Goal: Task Accomplishment & Management: Use online tool/utility

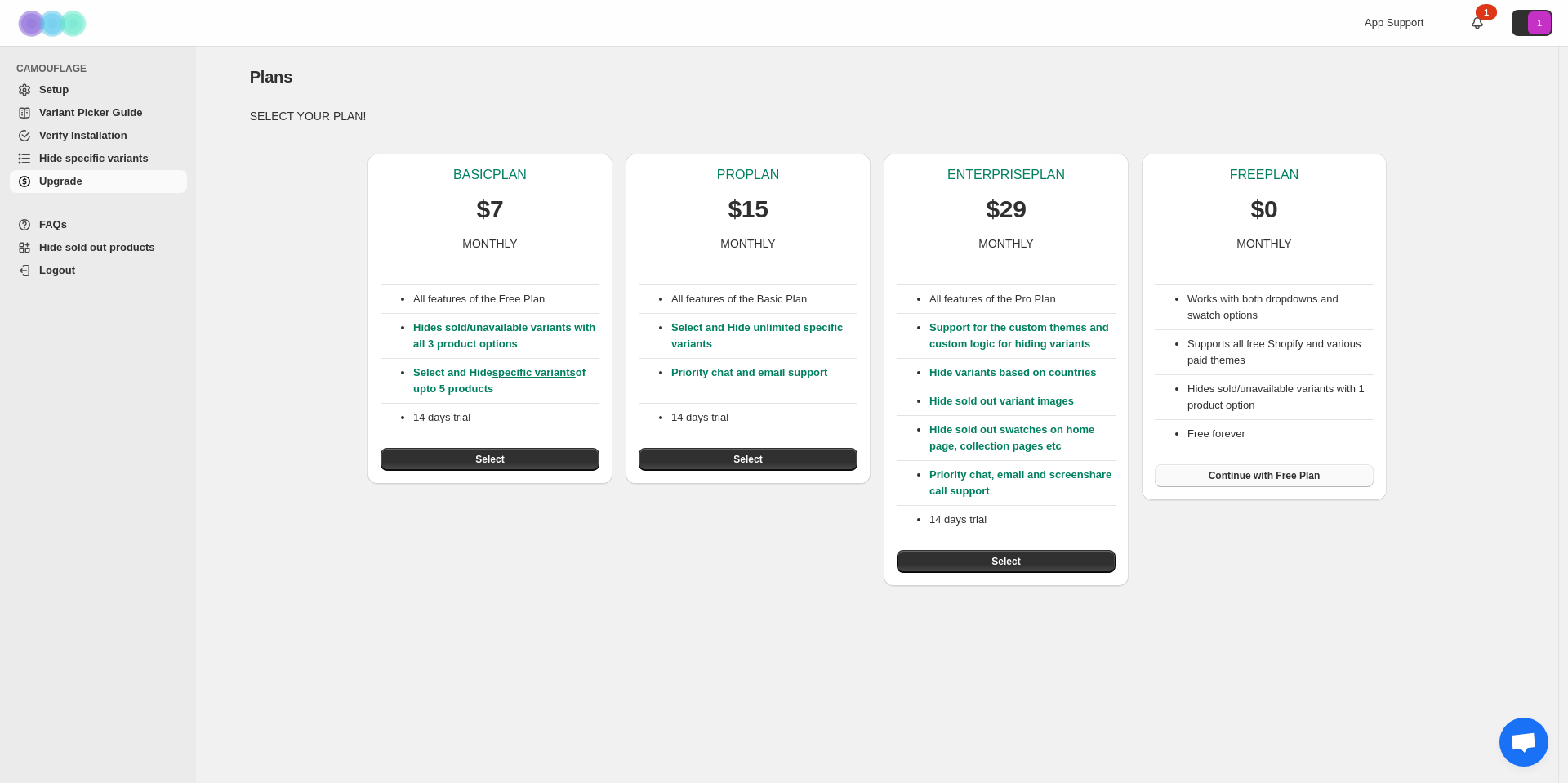
click at [1281, 473] on span "Continue with Free Plan" at bounding box center [1265, 475] width 112 height 13
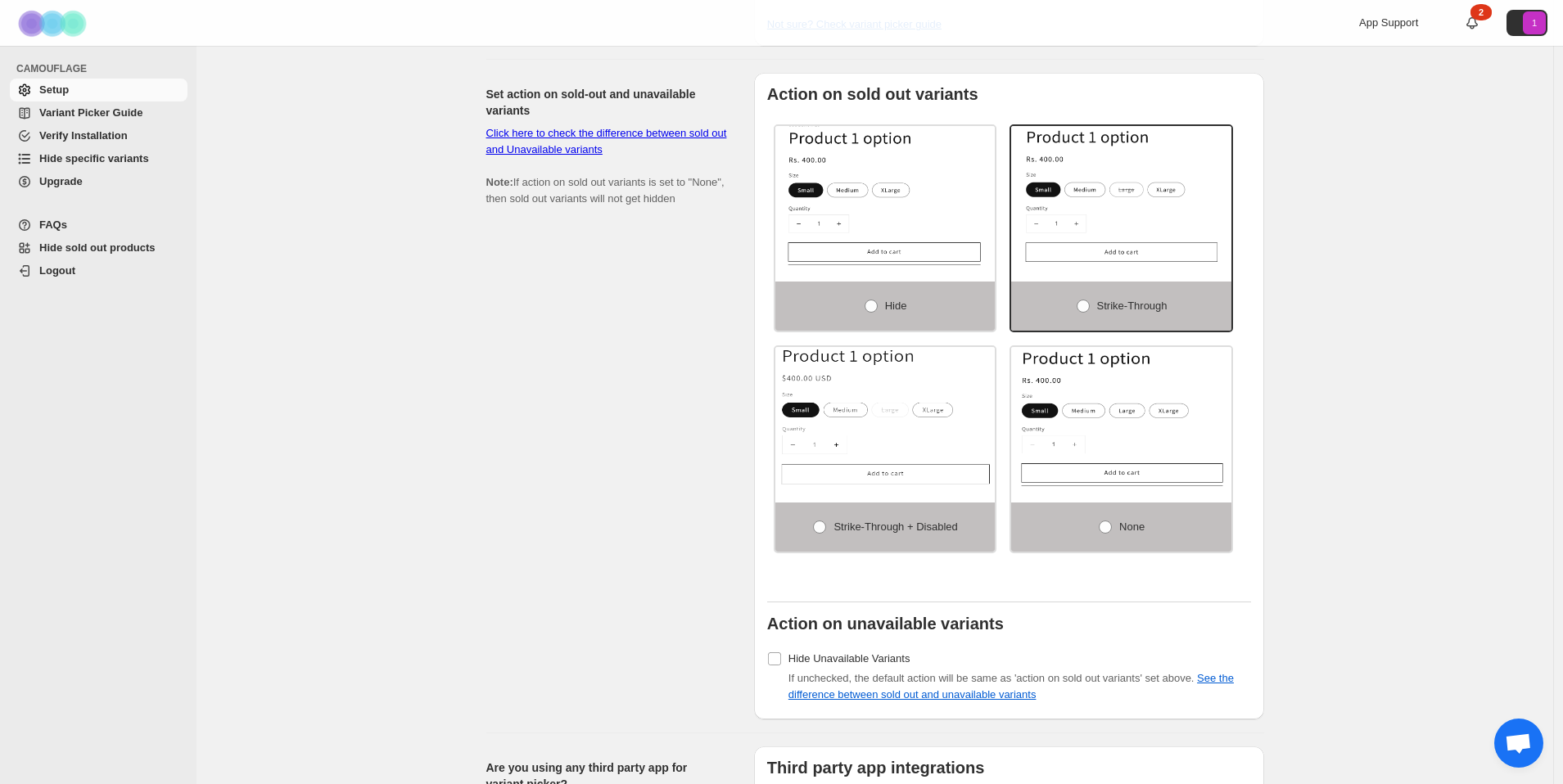
scroll to position [1062, 0]
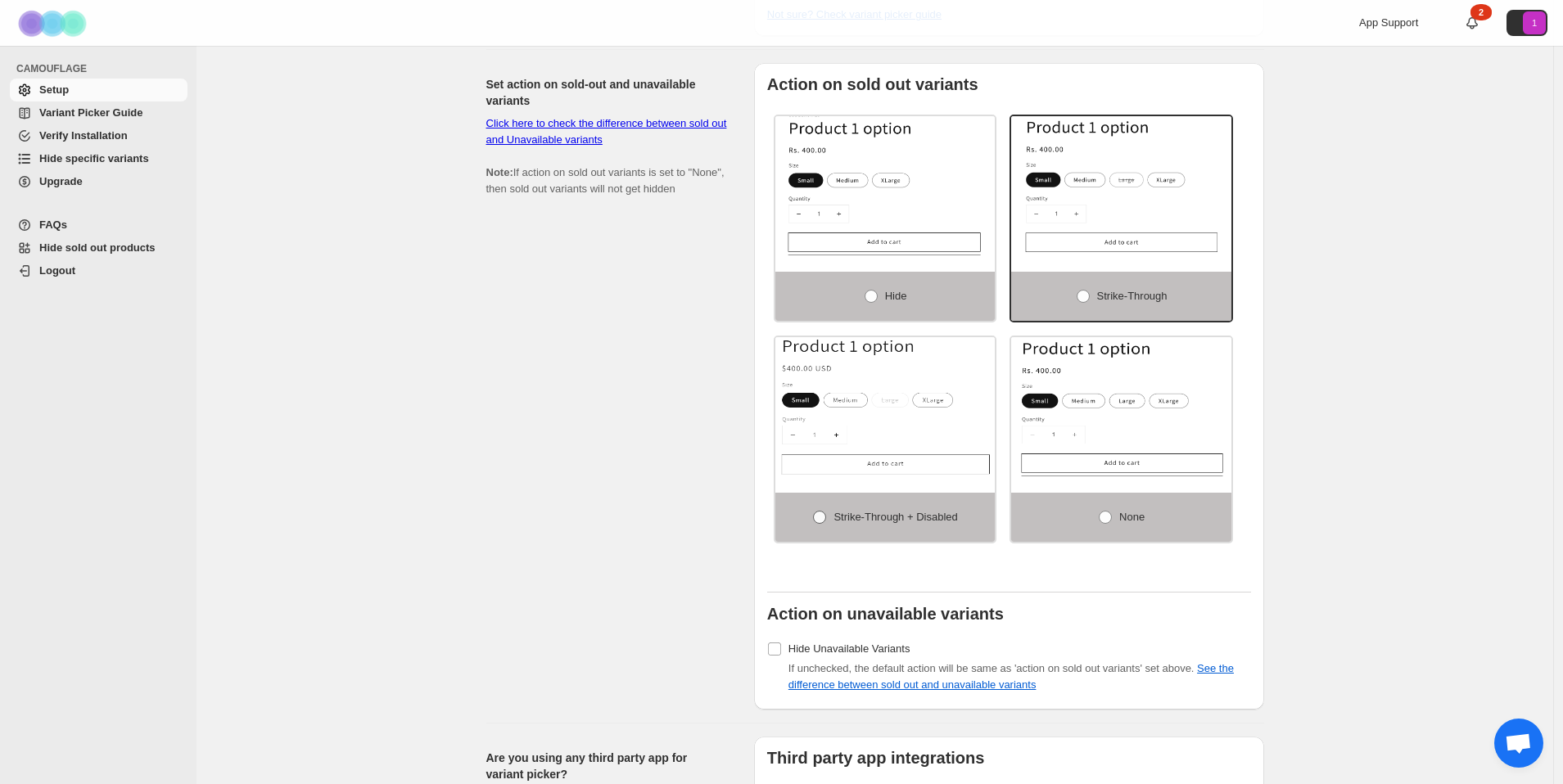
click at [824, 521] on span at bounding box center [818, 516] width 13 height 13
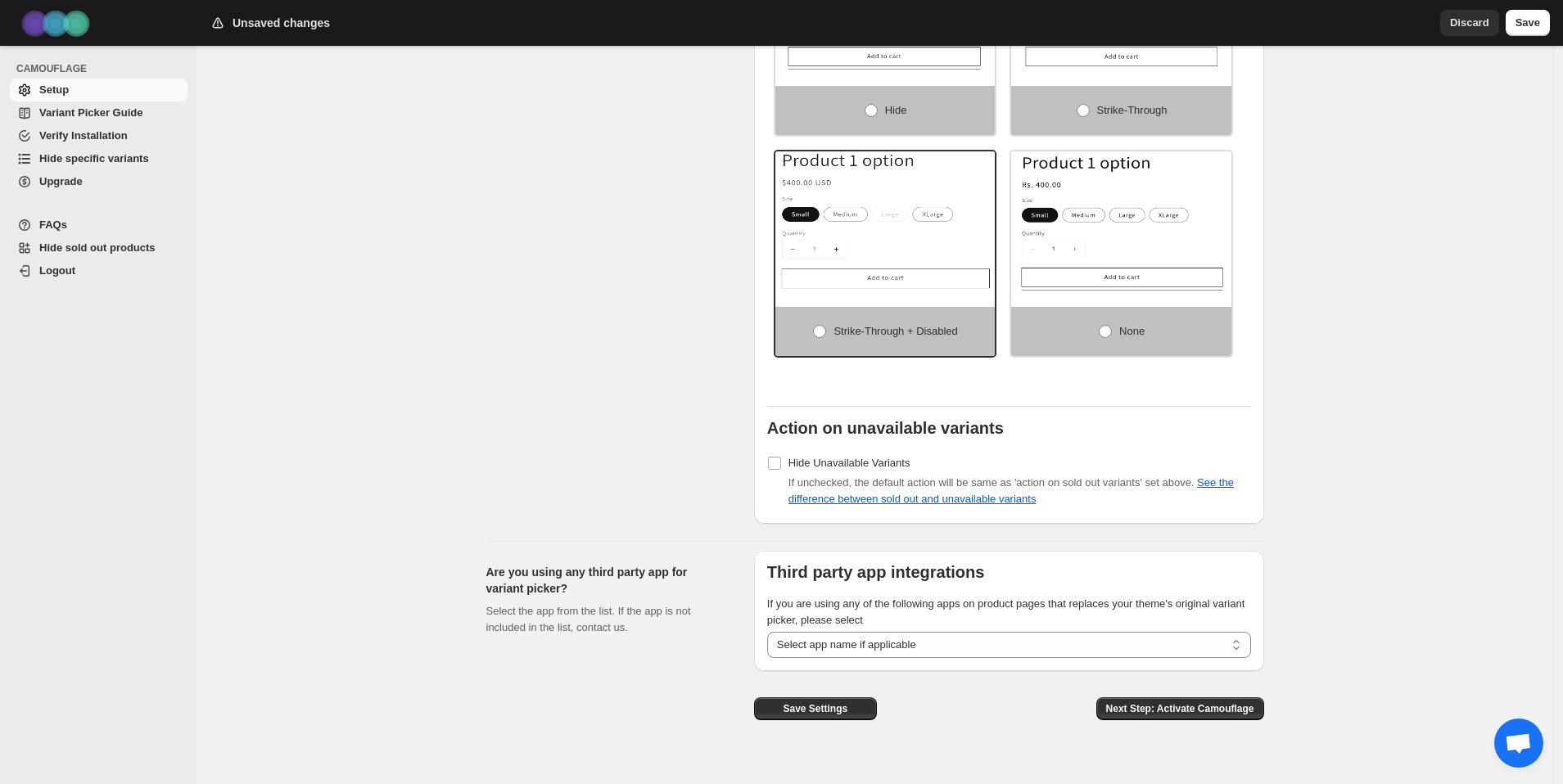
scroll to position [1272, 0]
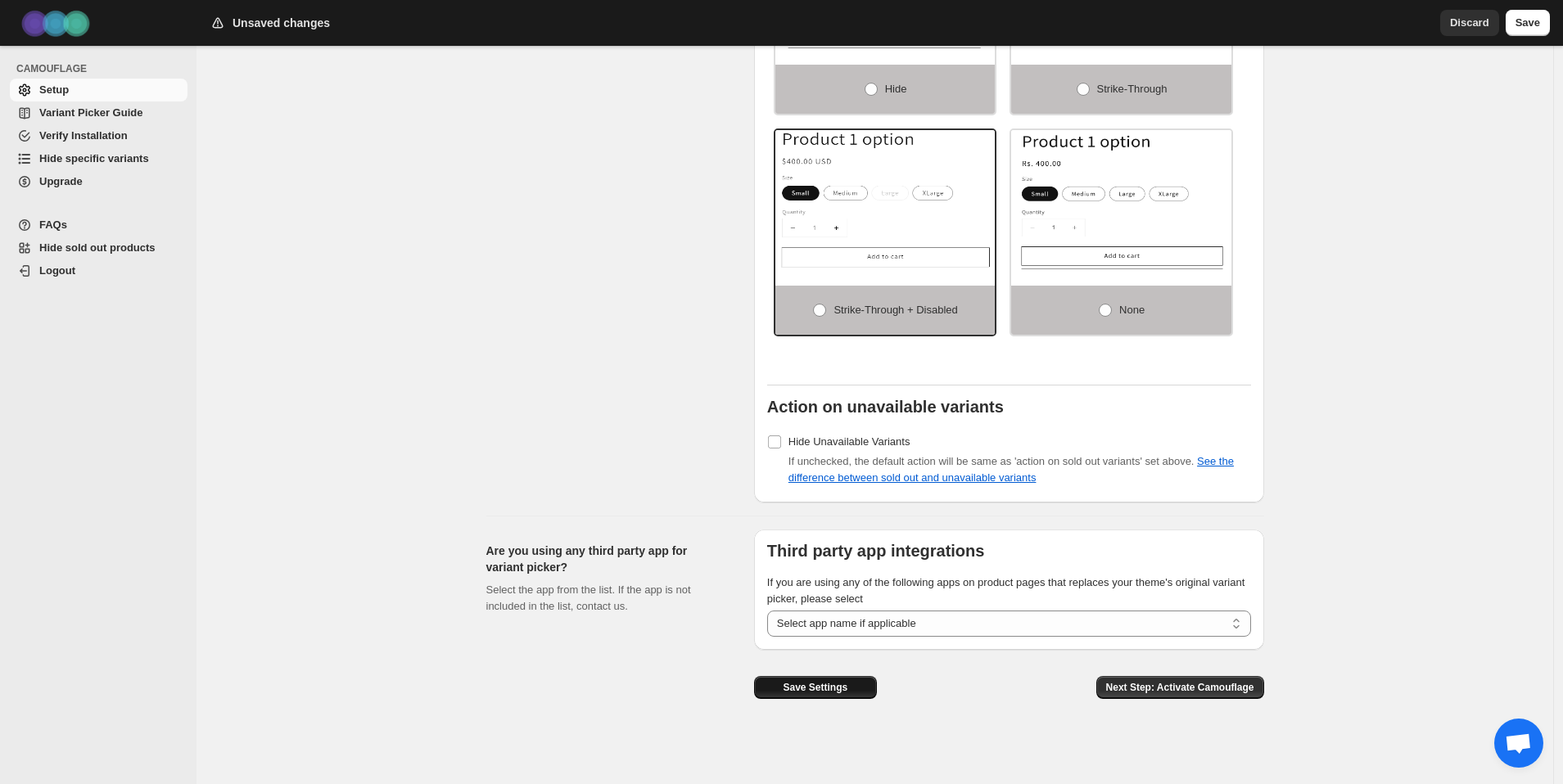
click at [833, 689] on span "Save Settings" at bounding box center [815, 686] width 65 height 13
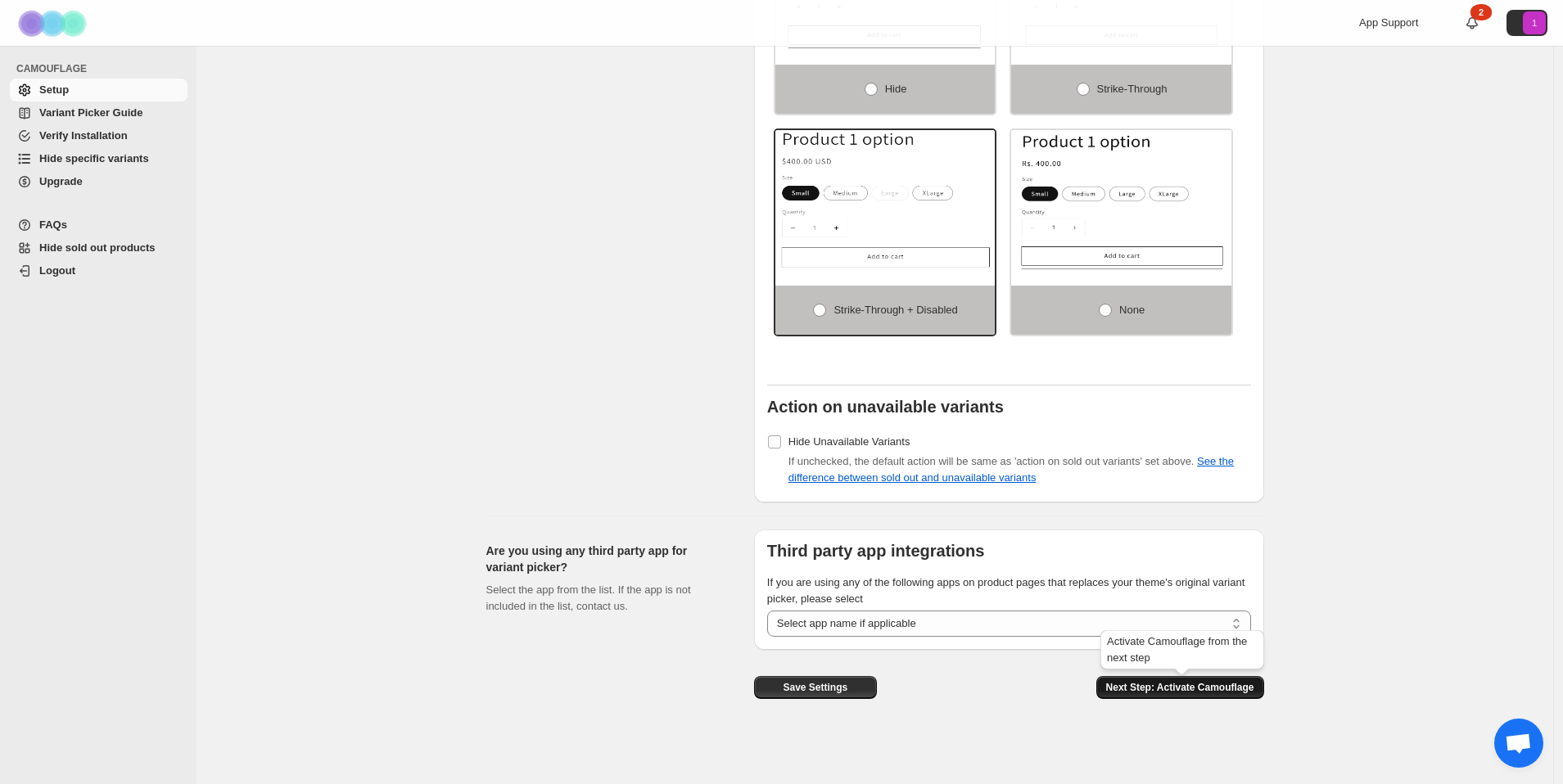
click at [1180, 685] on span "Next Step: Activate Camouflage" at bounding box center [1180, 686] width 148 height 13
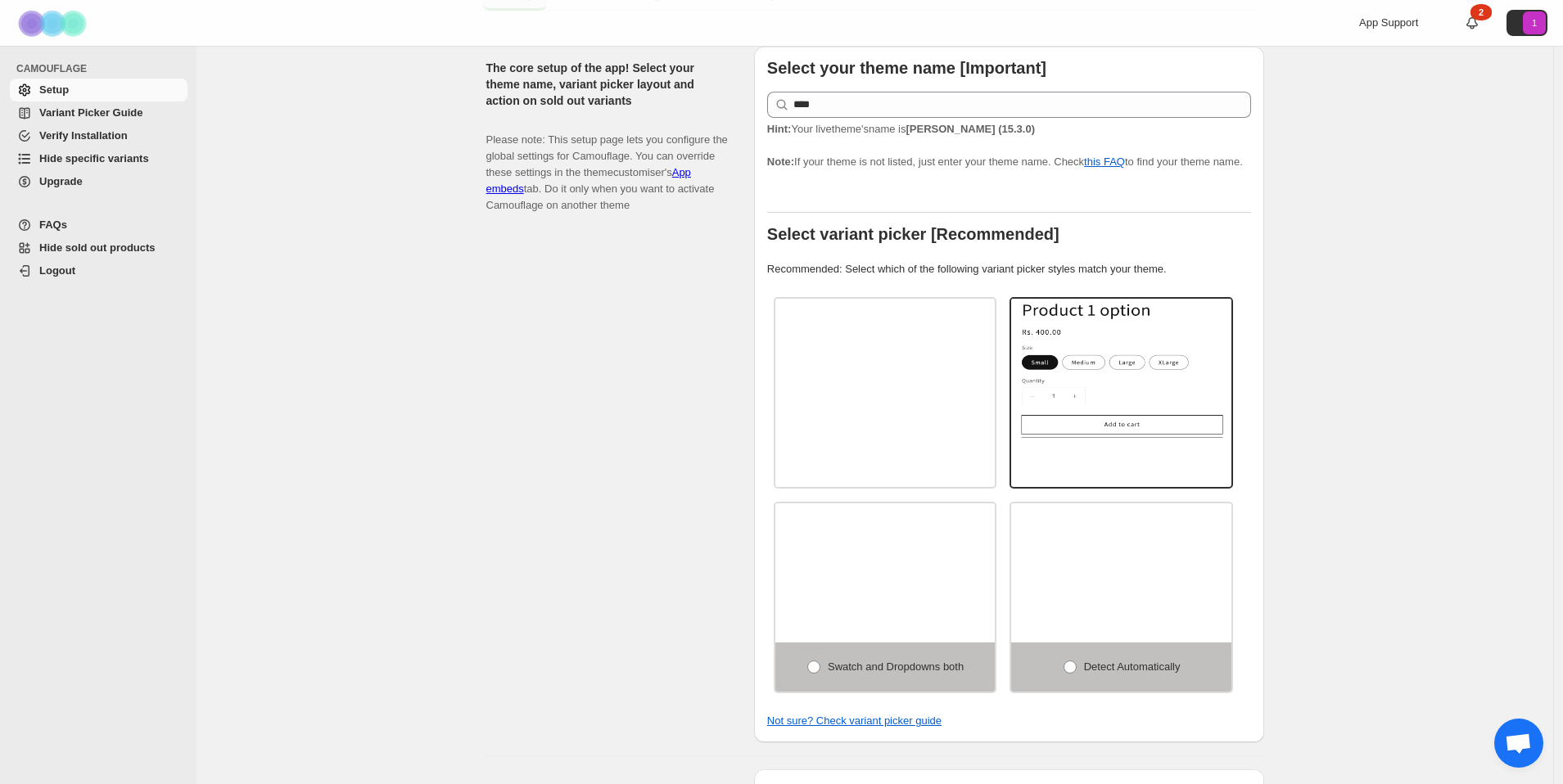
select select "**********"
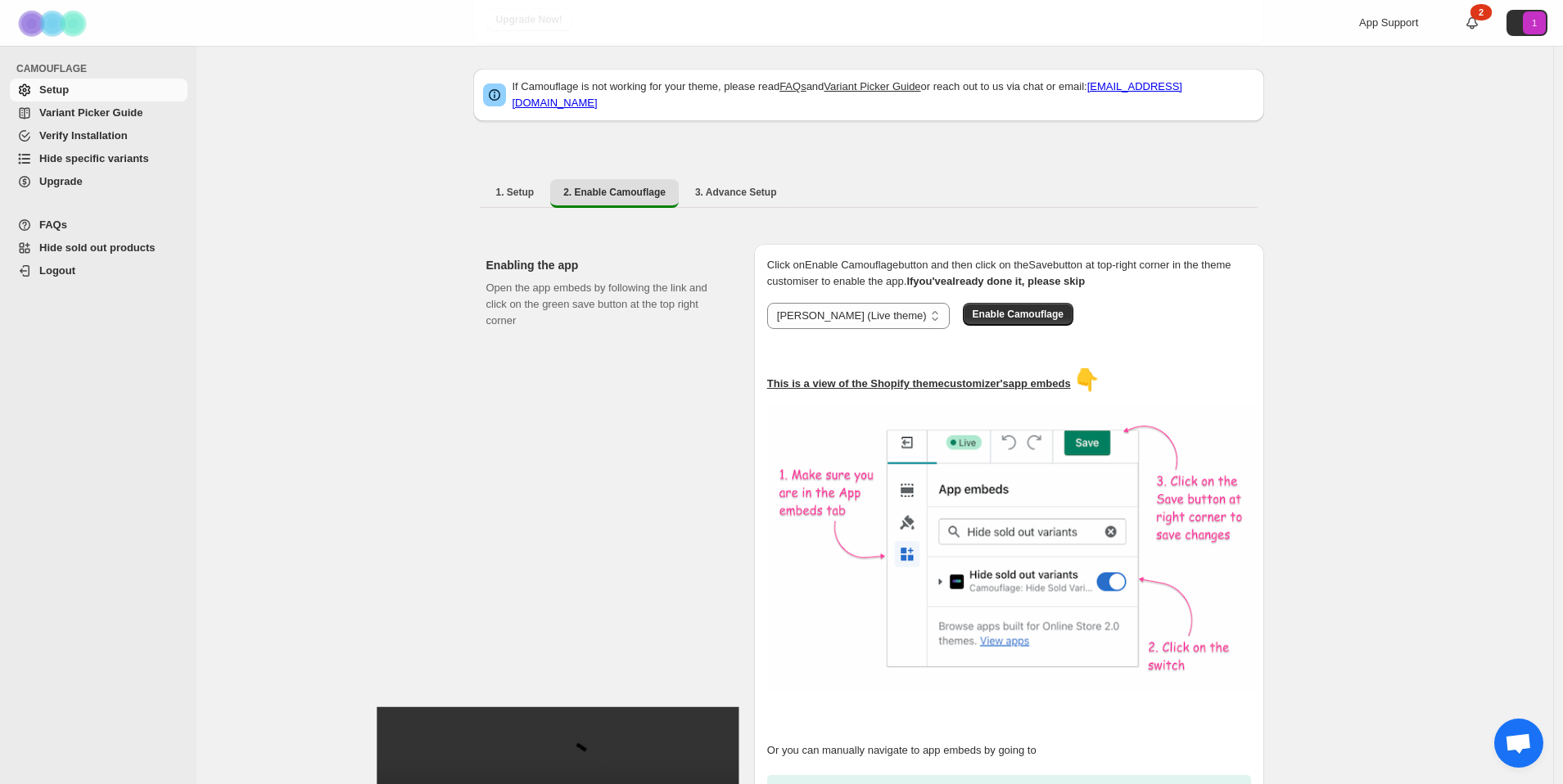
scroll to position [0, 0]
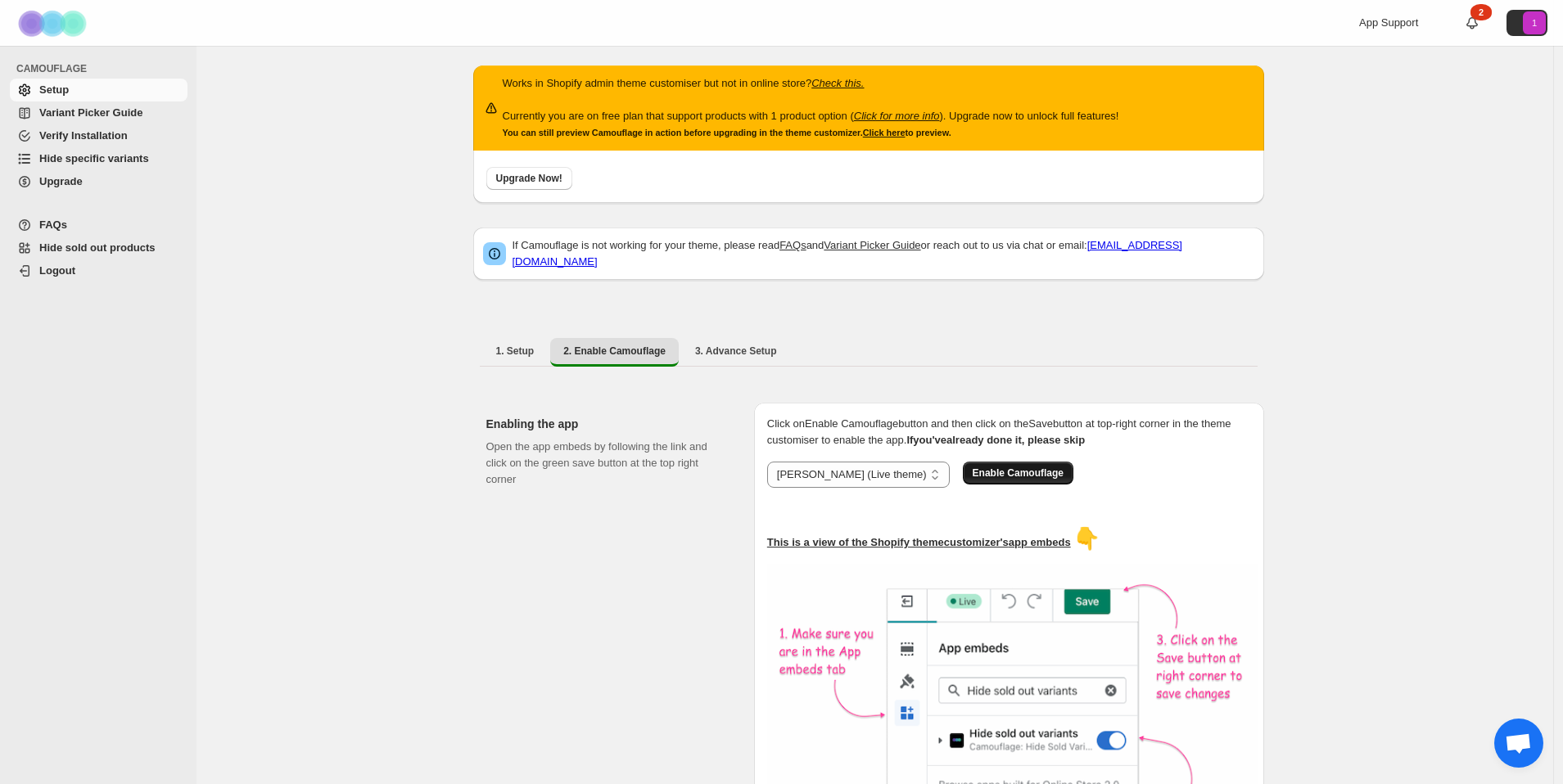
click at [972, 466] on span "Enable Camouflage" at bounding box center [1017, 472] width 91 height 13
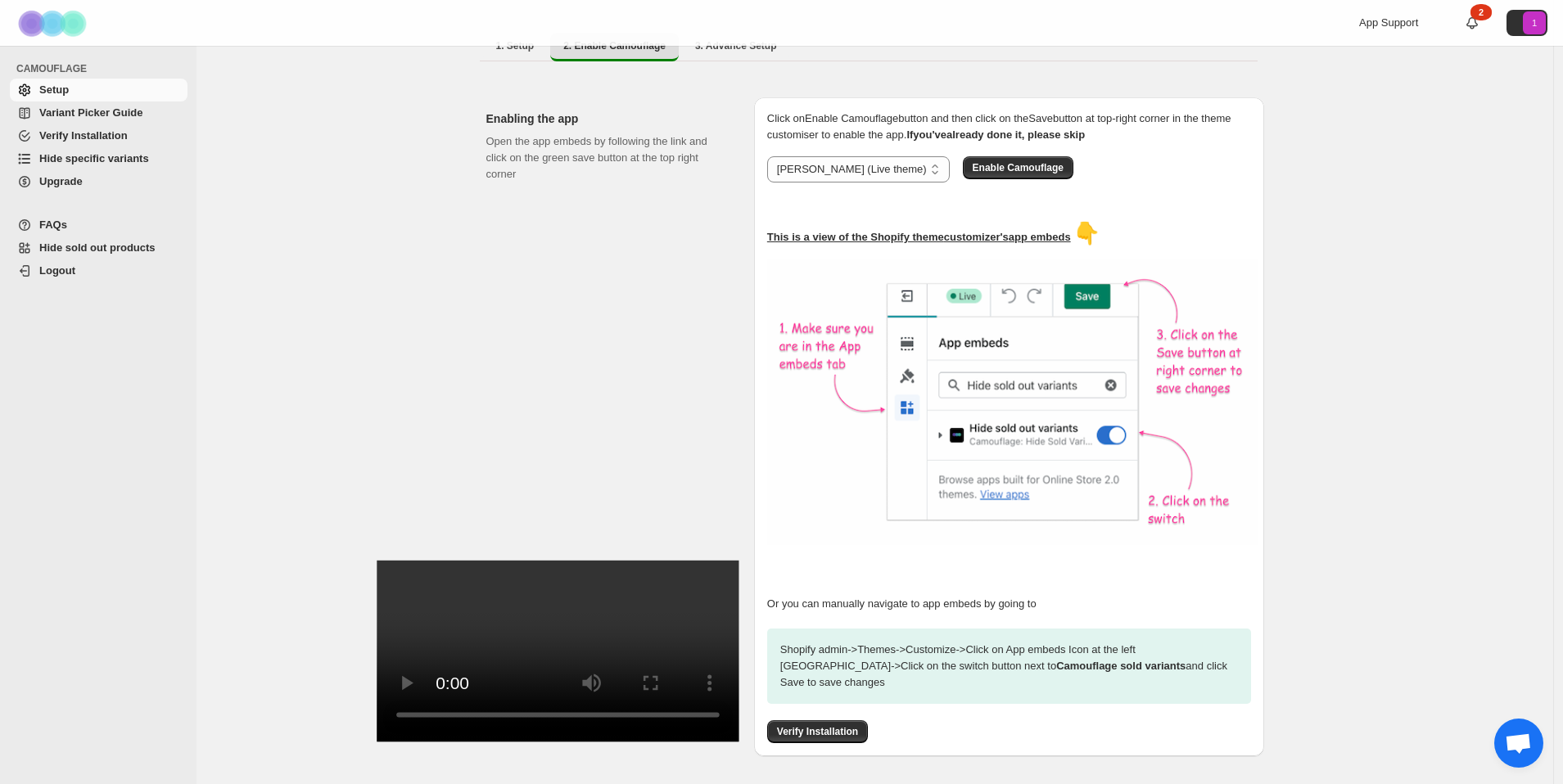
scroll to position [356, 0]
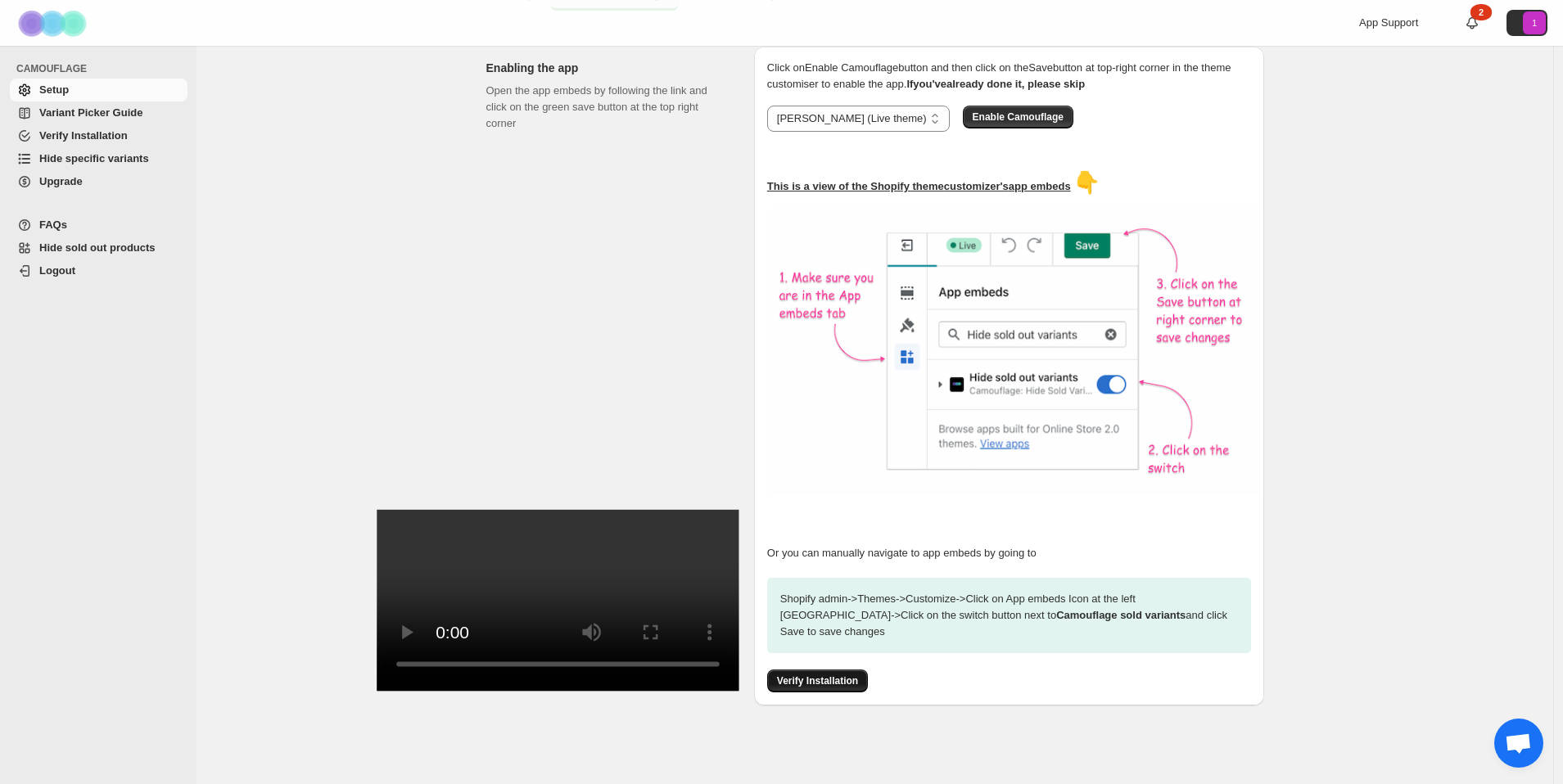
click at [835, 674] on span "Verify Installation" at bounding box center [817, 680] width 81 height 13
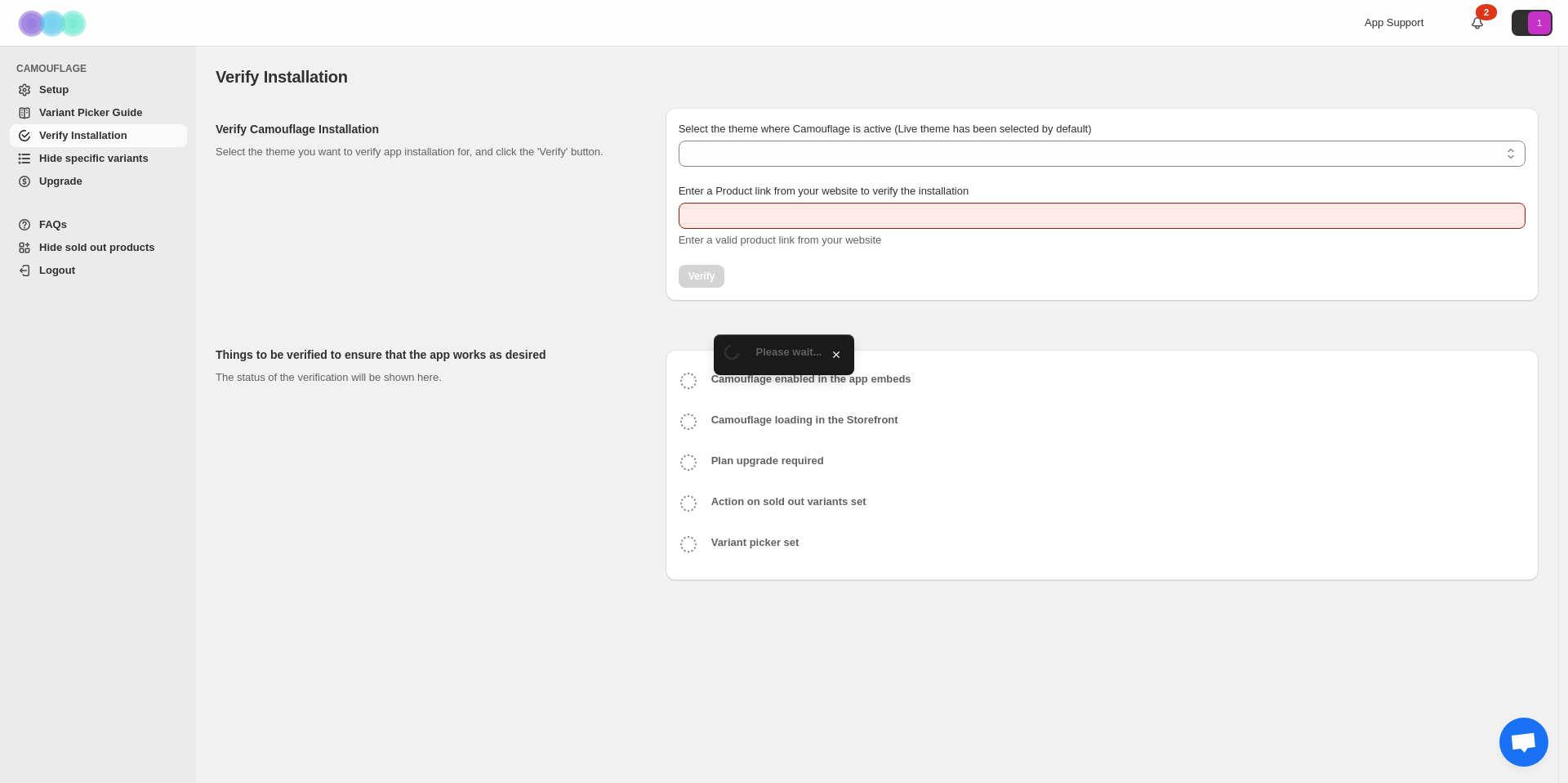
type input "**********"
select select "**********"
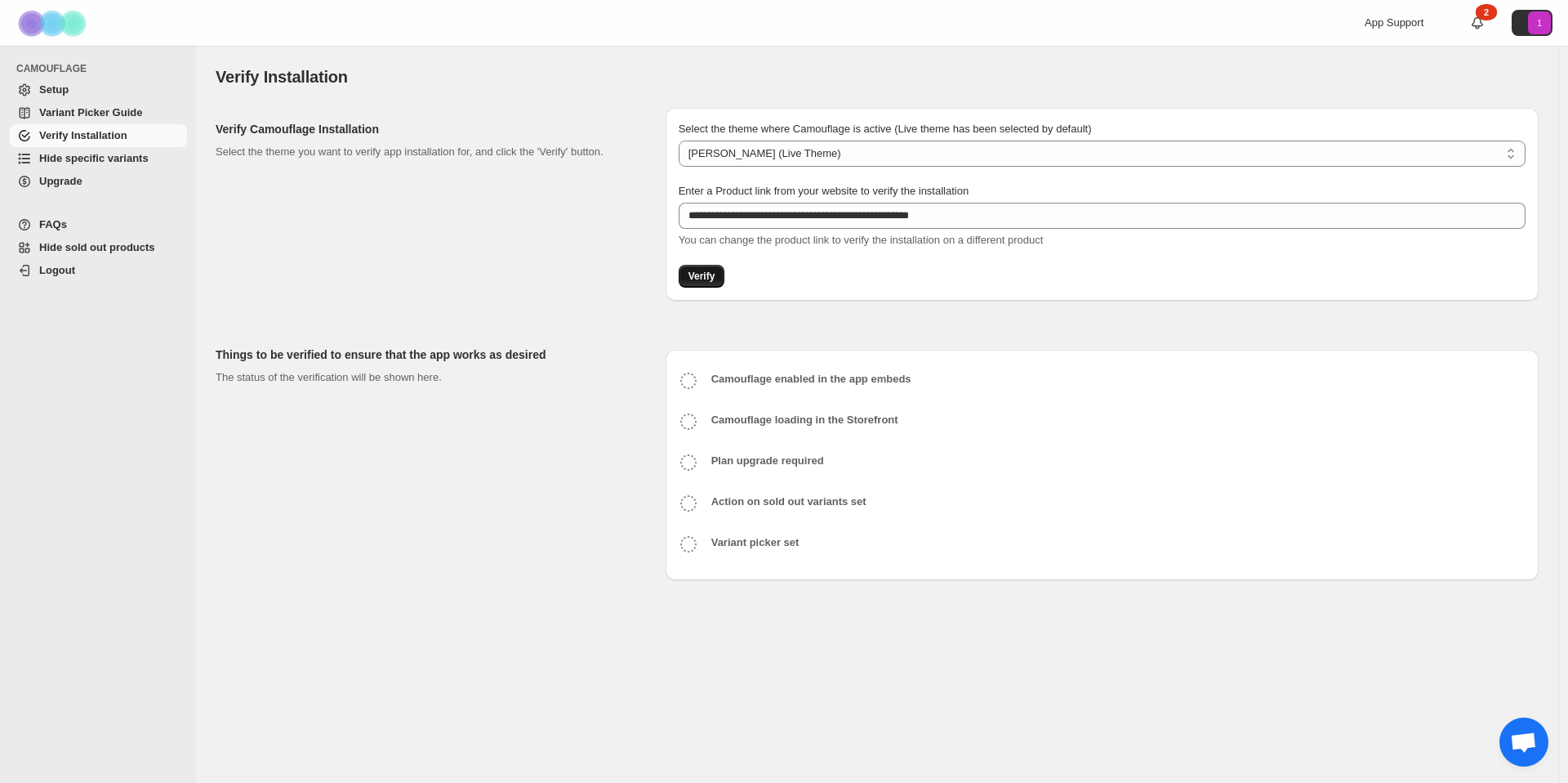
click at [700, 277] on span "Verify" at bounding box center [702, 276] width 27 height 13
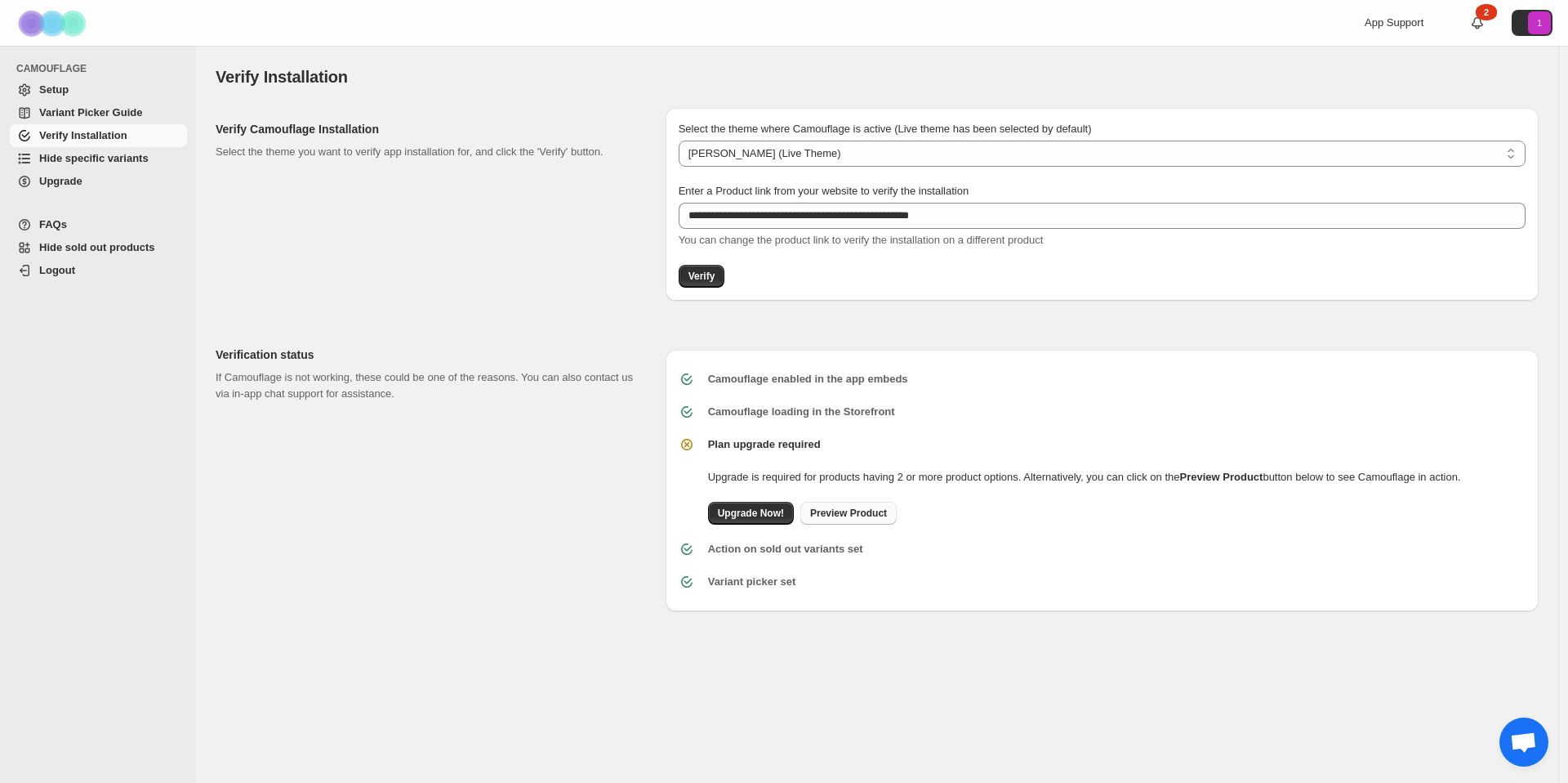
click at [838, 516] on span "Preview Product" at bounding box center [849, 512] width 77 height 13
click at [68, 157] on span "Hide specific variants" at bounding box center [93, 158] width 109 height 12
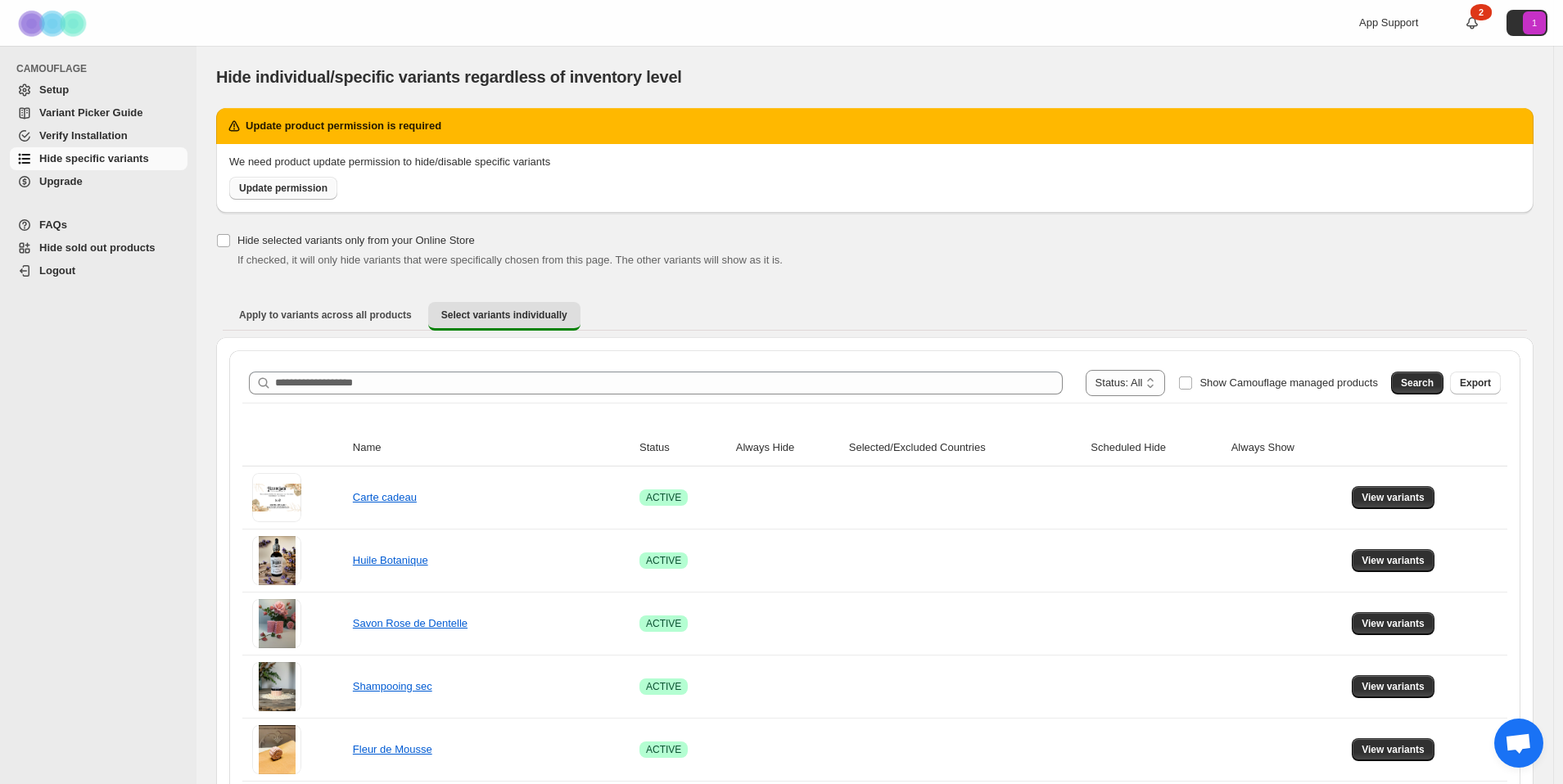
click at [272, 184] on span "Update permission" at bounding box center [283, 188] width 88 height 13
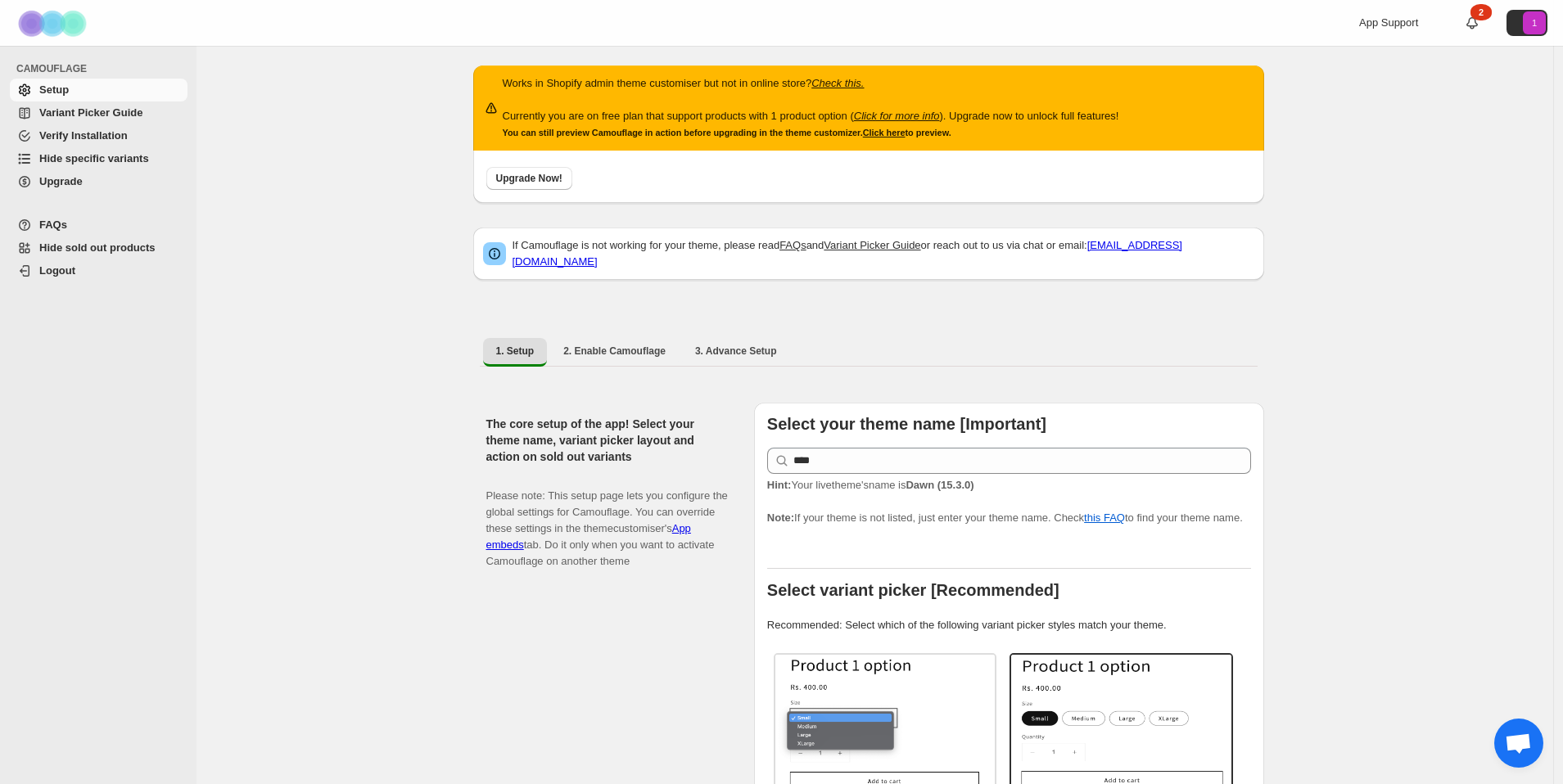
click at [87, 136] on span "Verify Installation" at bounding box center [83, 135] width 88 height 12
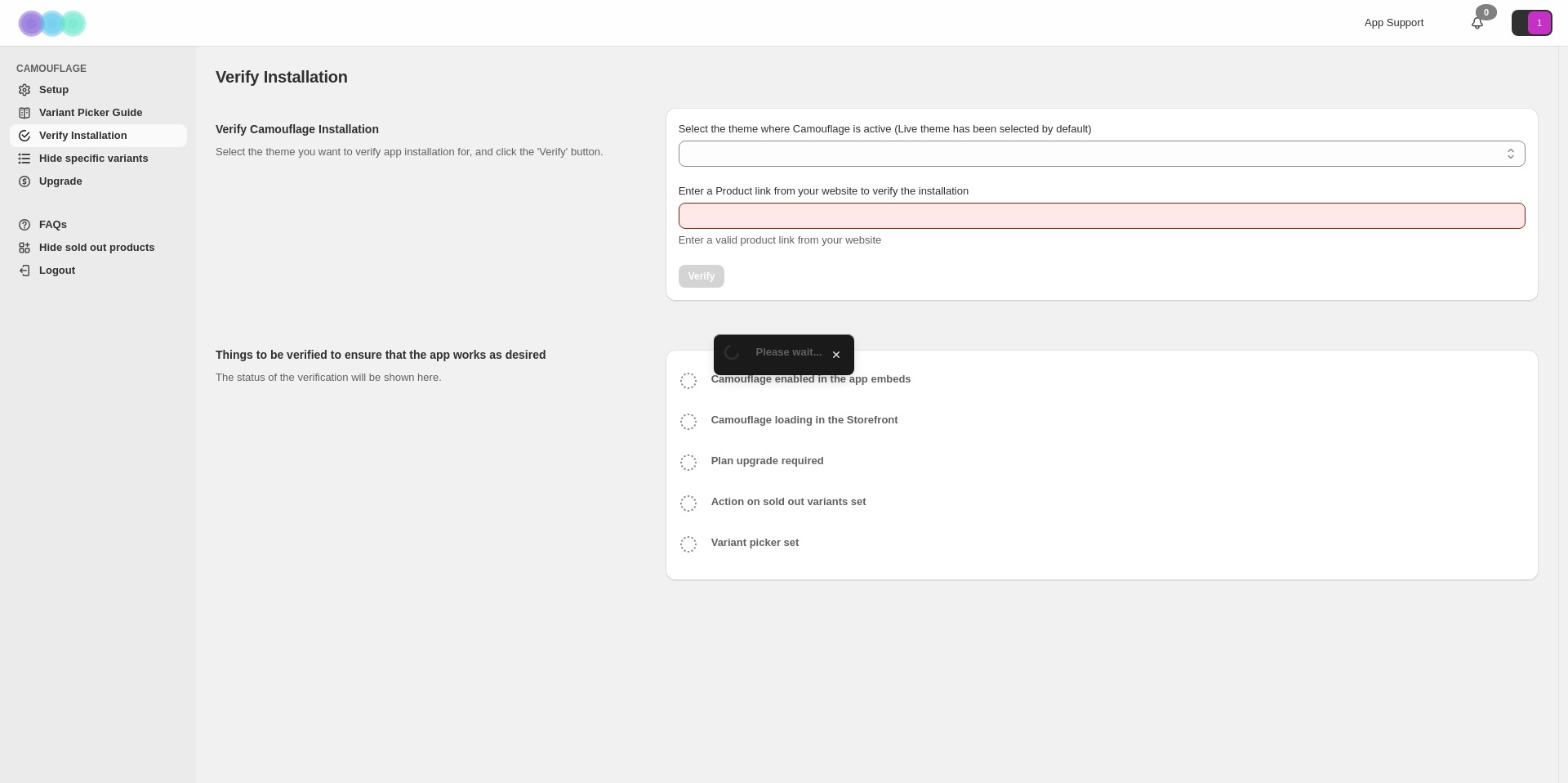
click at [79, 158] on span "Hide specific variants" at bounding box center [93, 158] width 109 height 12
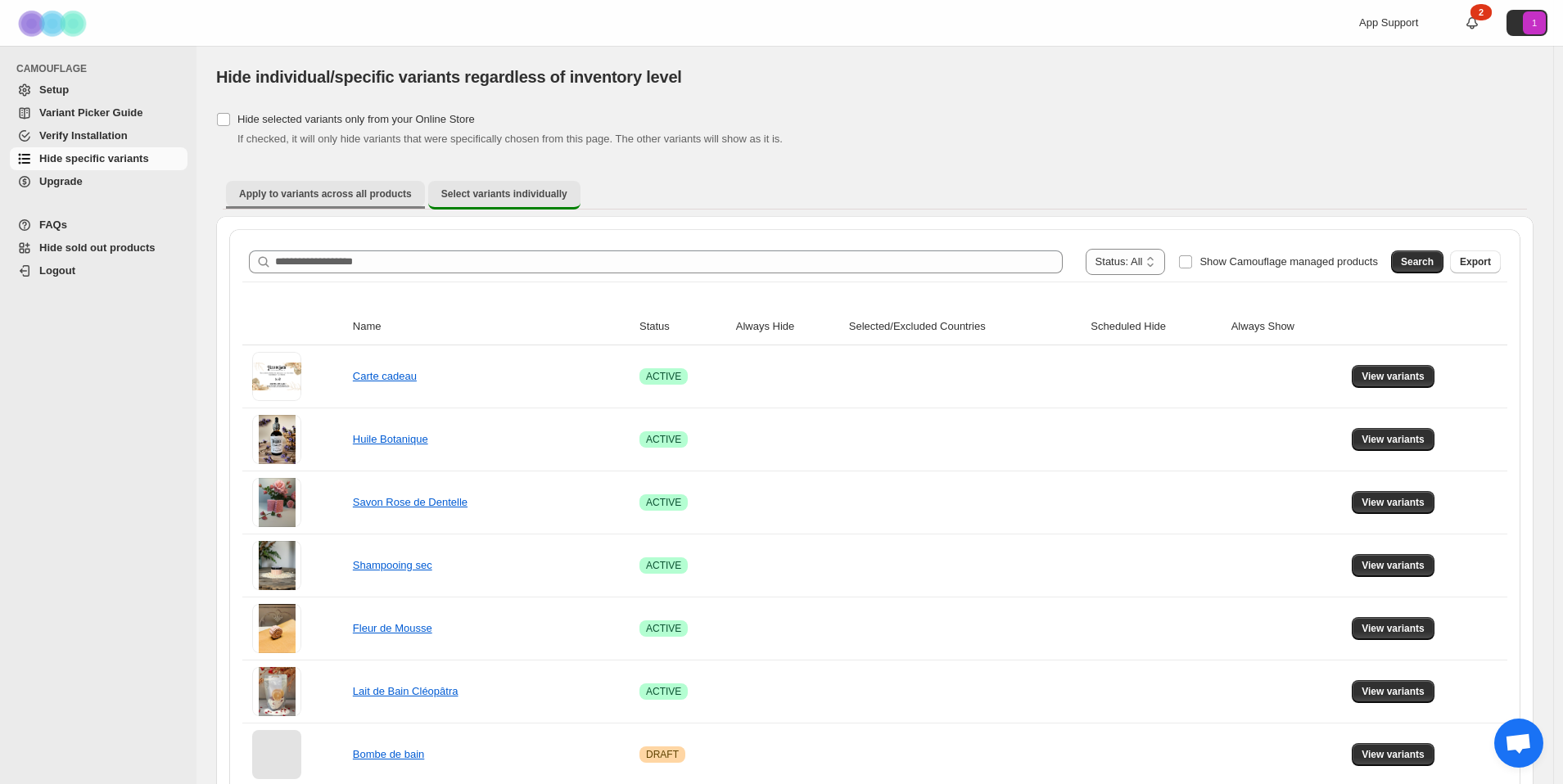
click at [352, 199] on span "Apply to variants across all products" at bounding box center [325, 194] width 173 height 13
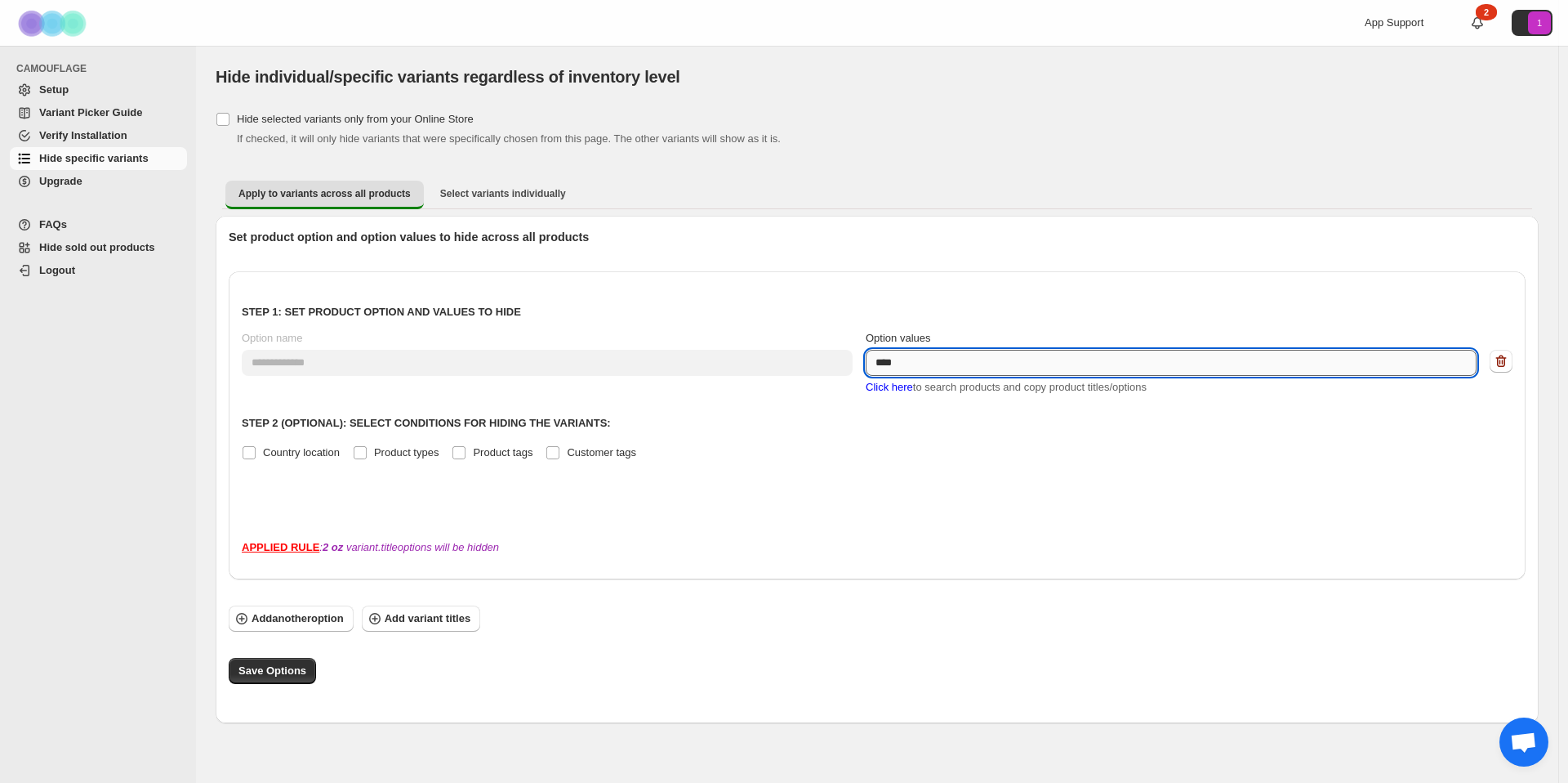
click at [889, 367] on textarea "****" at bounding box center [1171, 362] width 611 height 26
drag, startPoint x: 886, startPoint y: 368, endPoint x: 879, endPoint y: 383, distance: 16.6
click at [884, 371] on textarea "****" at bounding box center [1171, 362] width 611 height 26
type textarea "***"
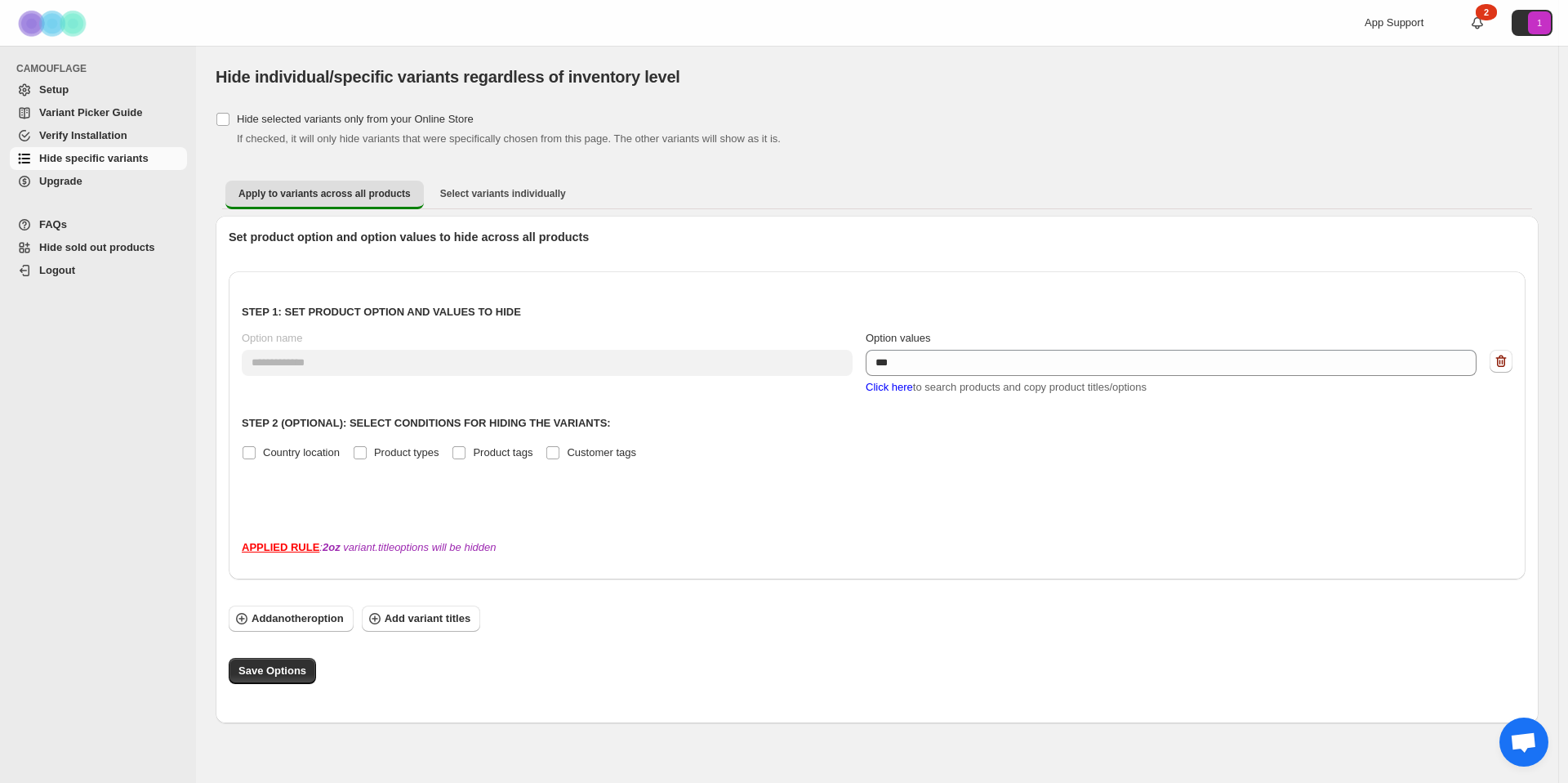
click at [1044, 425] on p "Step 2 (Optional): Select conditions for hiding the variants:" at bounding box center [877, 422] width 1271 height 16
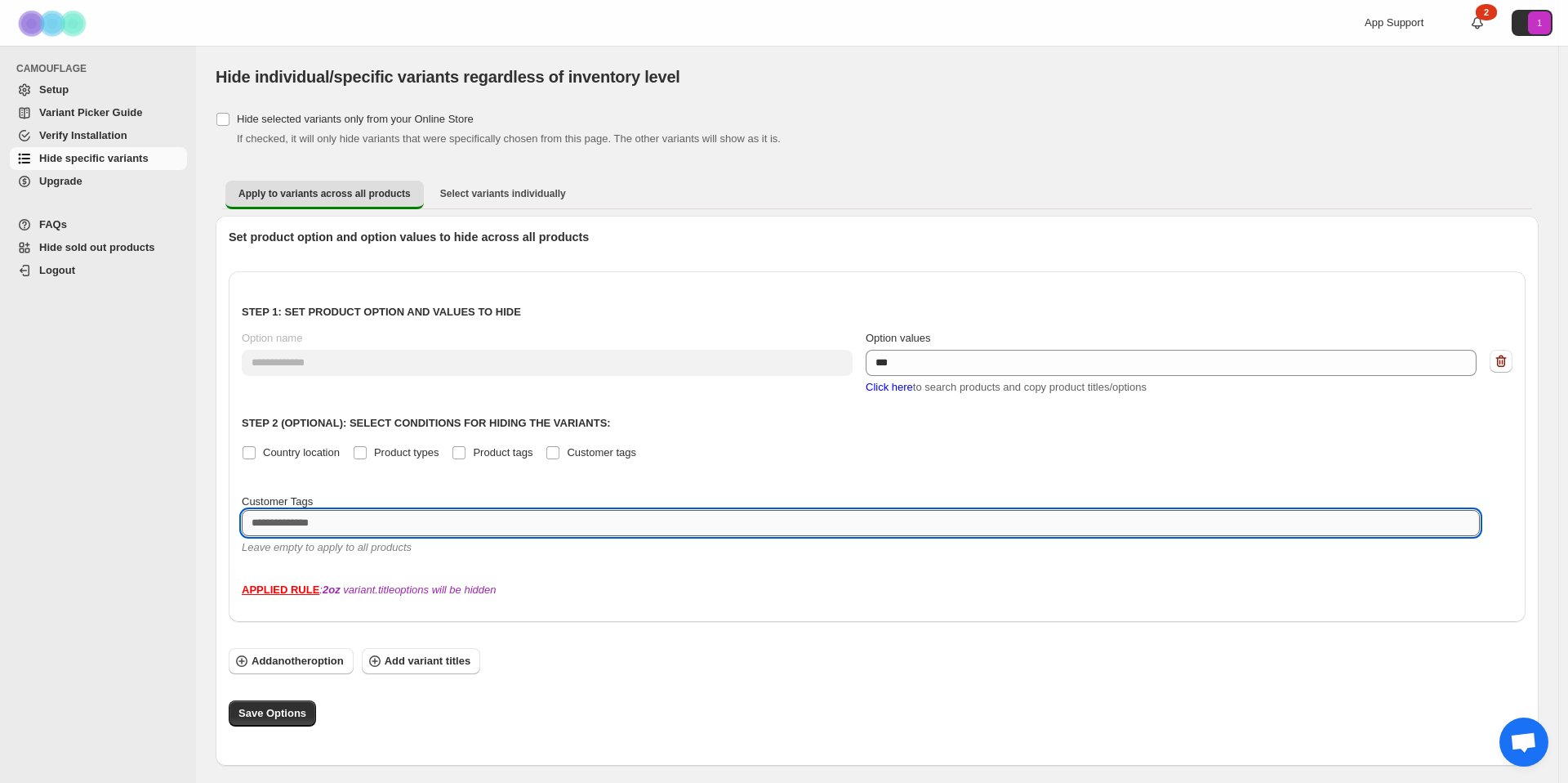
click at [328, 526] on textarea at bounding box center [861, 523] width 1238 height 26
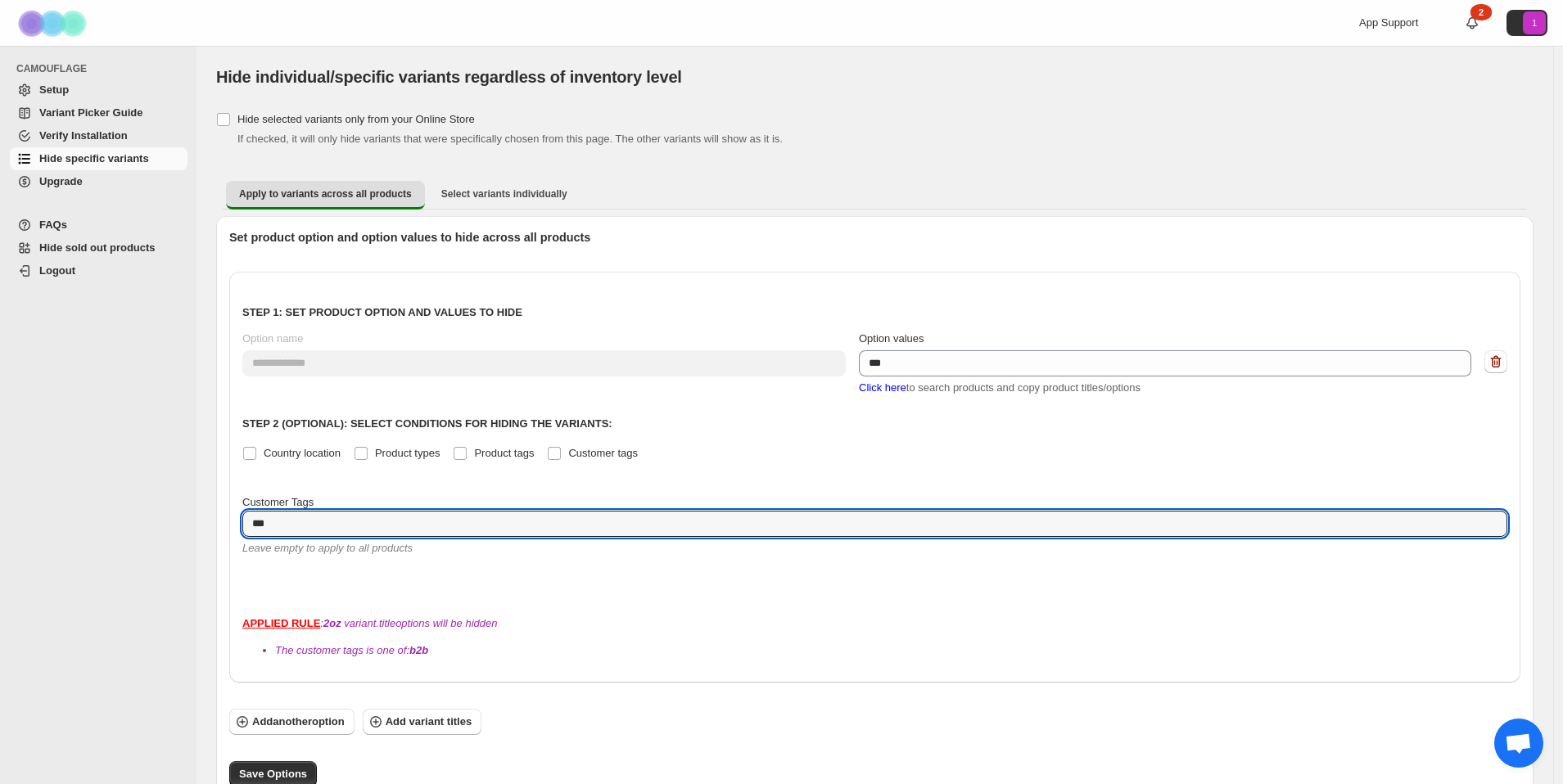
type textarea "***"
click at [569, 615] on div "APPLIED RULE : 2oz variant.title options will be hidden The customer tags is on…" at bounding box center [875, 636] width 1265 height 43
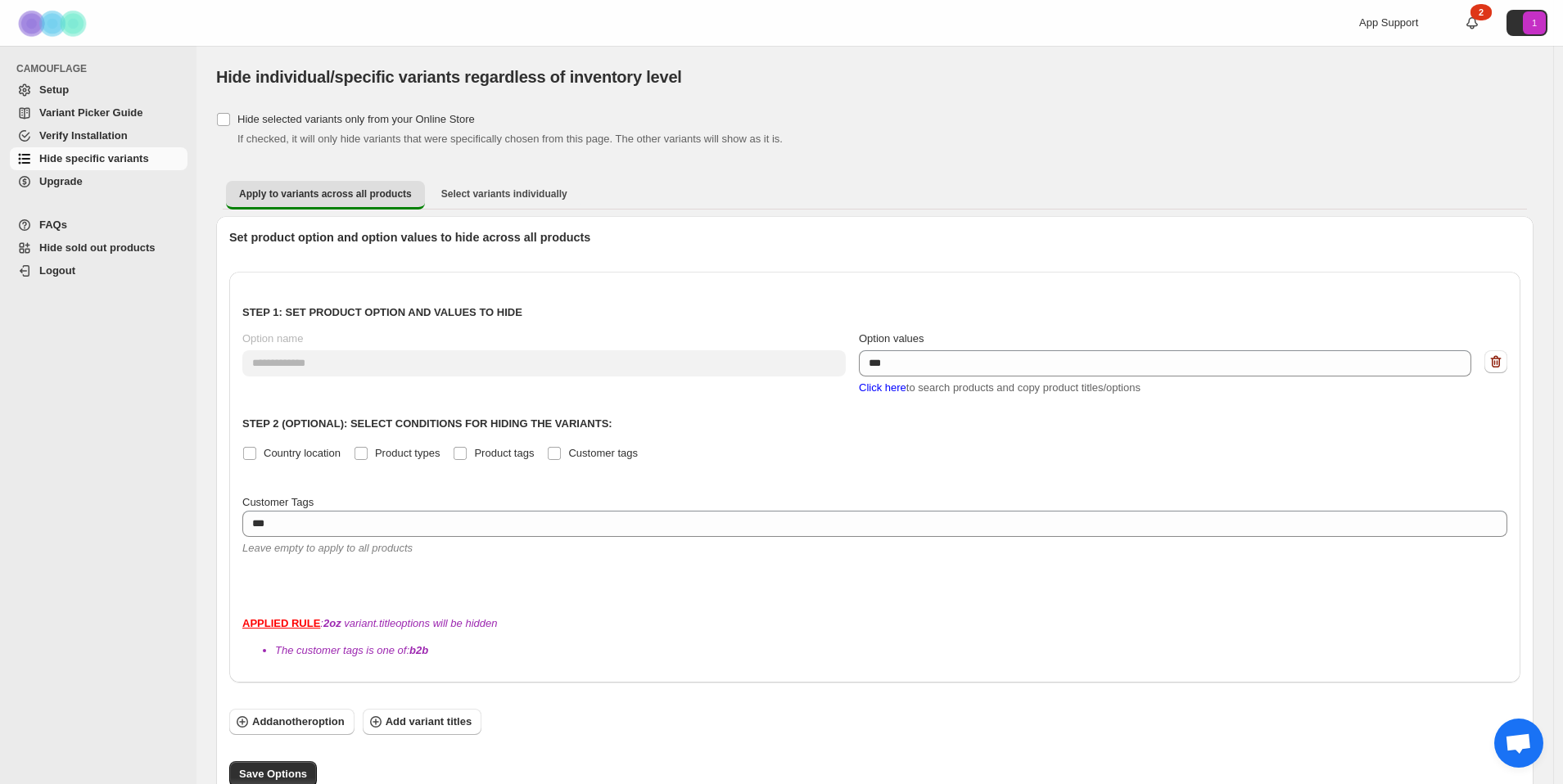
drag, startPoint x: 801, startPoint y: 618, endPoint x: 689, endPoint y: 612, distance: 112.2
click at [801, 642] on li "The customer tags is one of: b2b" at bounding box center [892, 650] width 1232 height 16
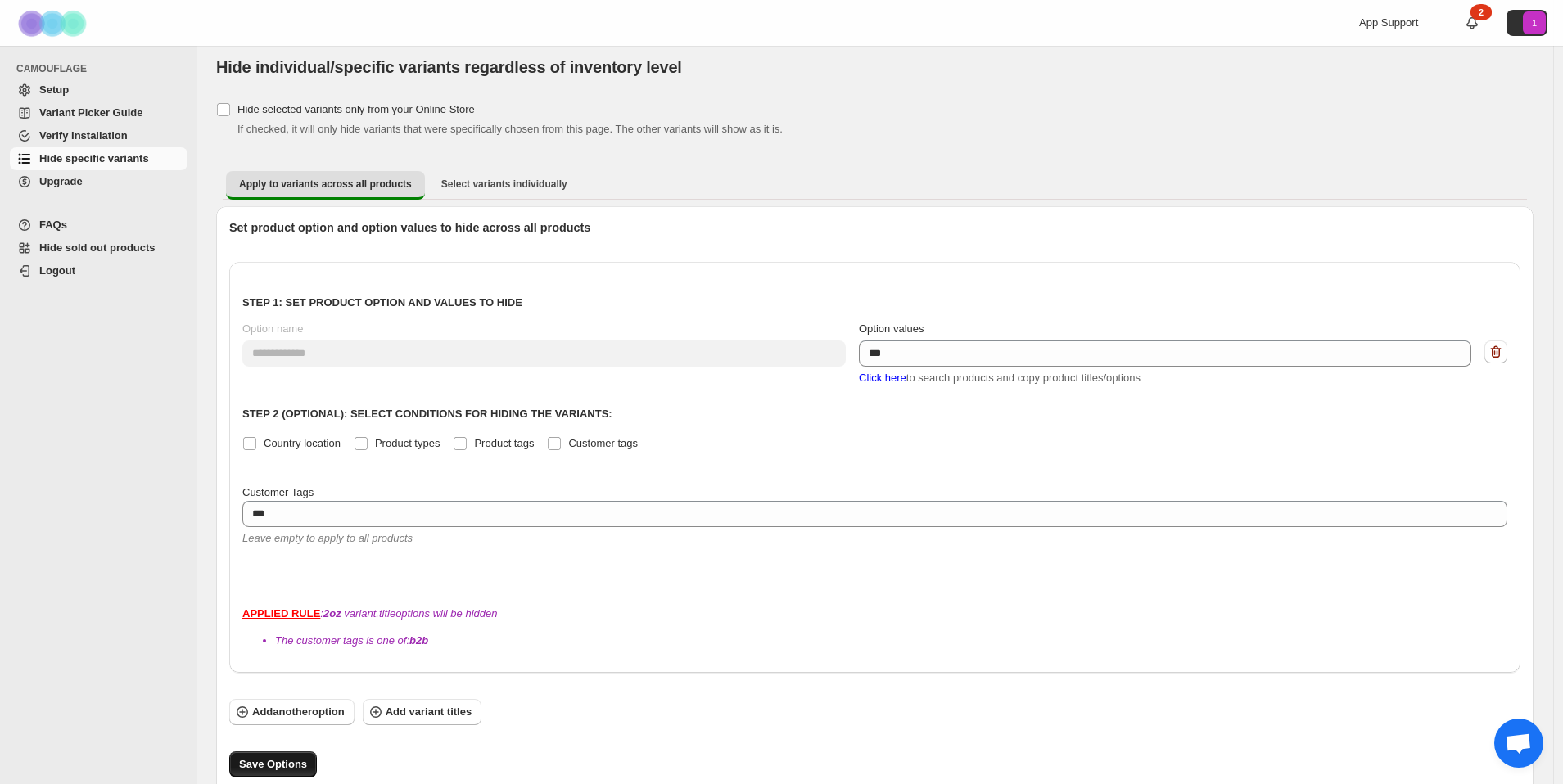
click at [243, 756] on span "Save Options" at bounding box center [273, 764] width 68 height 16
click at [484, 183] on span "Select variants individually" at bounding box center [504, 183] width 126 height 13
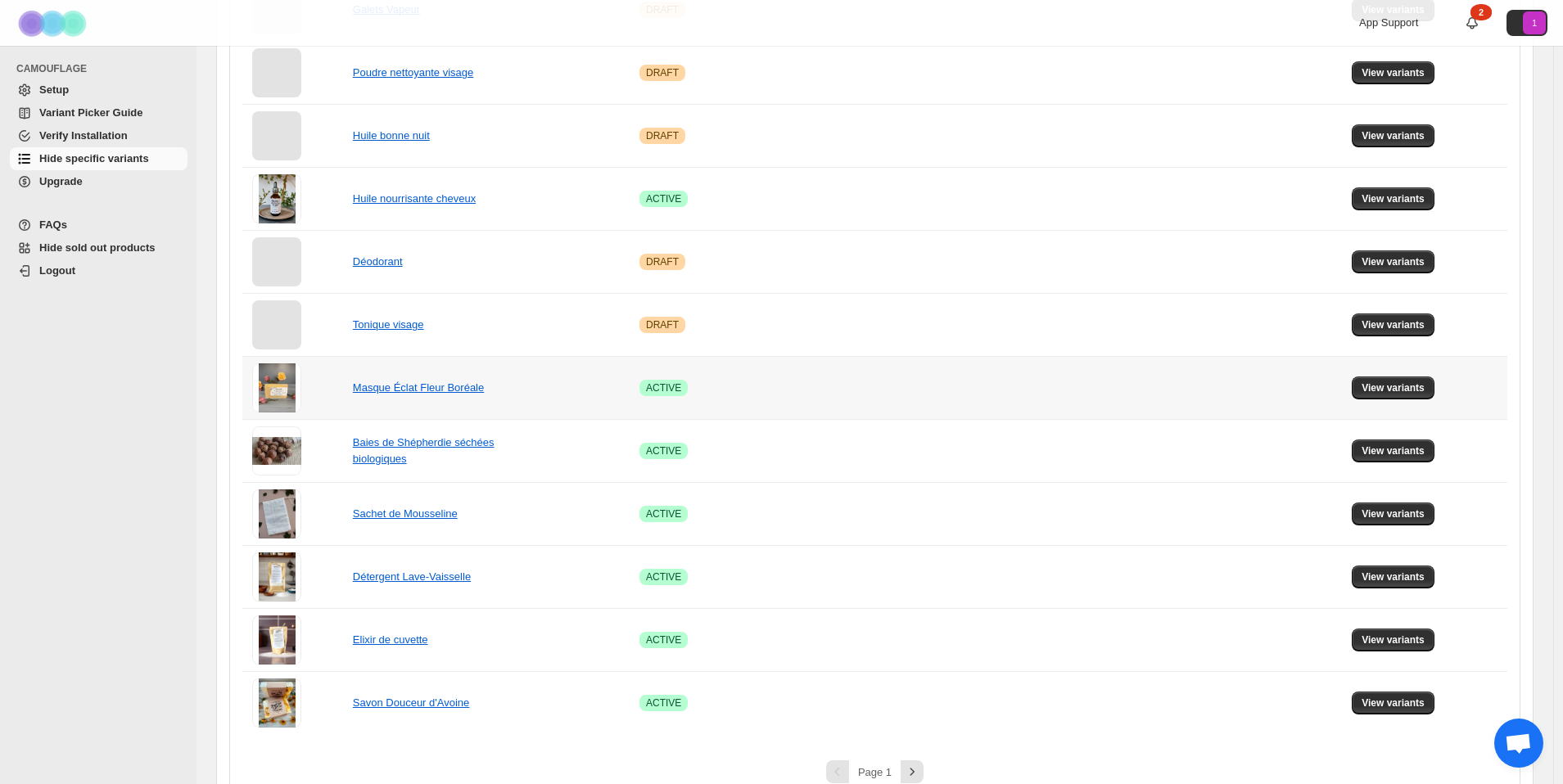
scroll to position [896, 0]
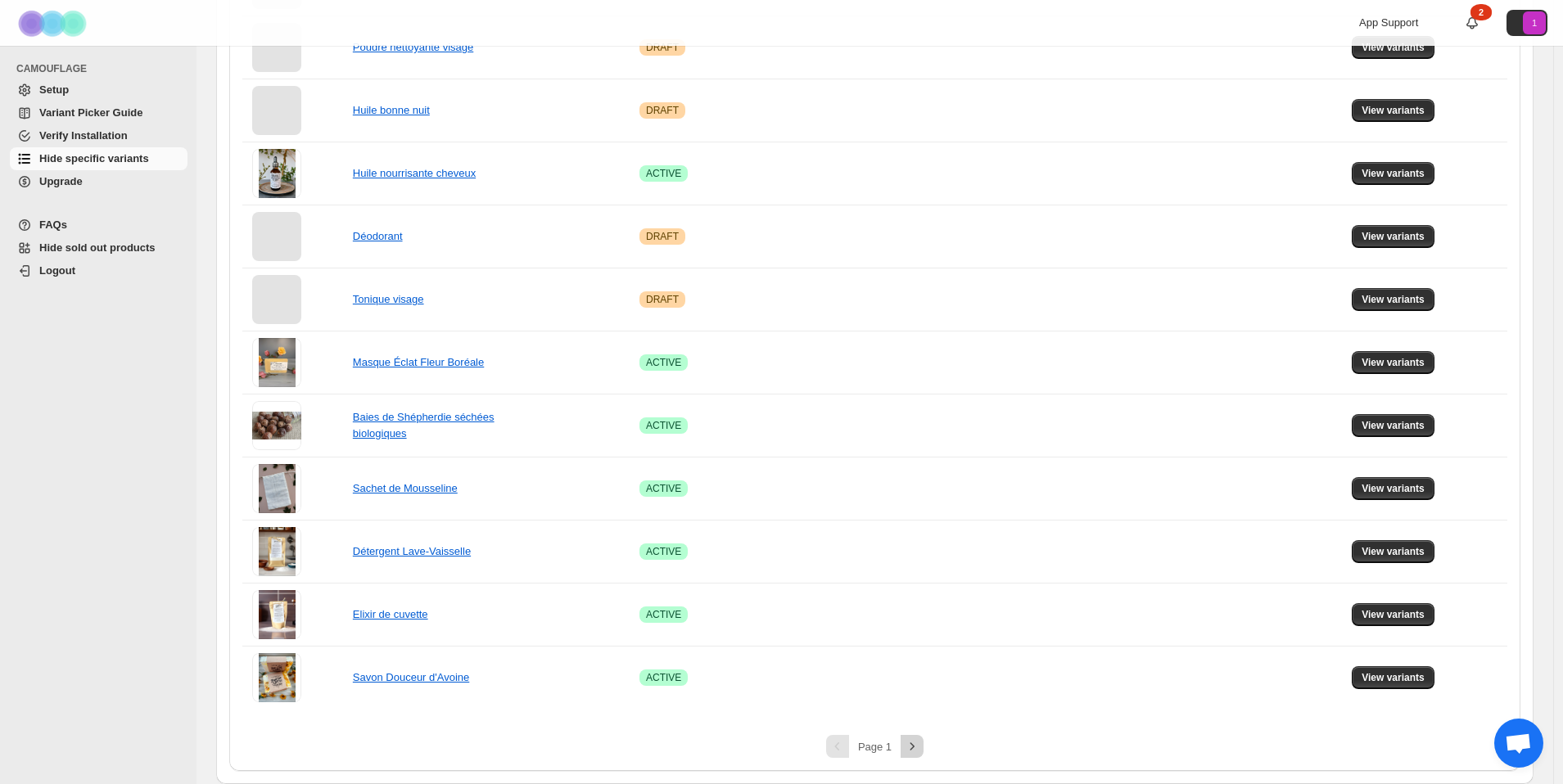
click at [912, 744] on icon "Next" at bounding box center [911, 746] width 16 height 16
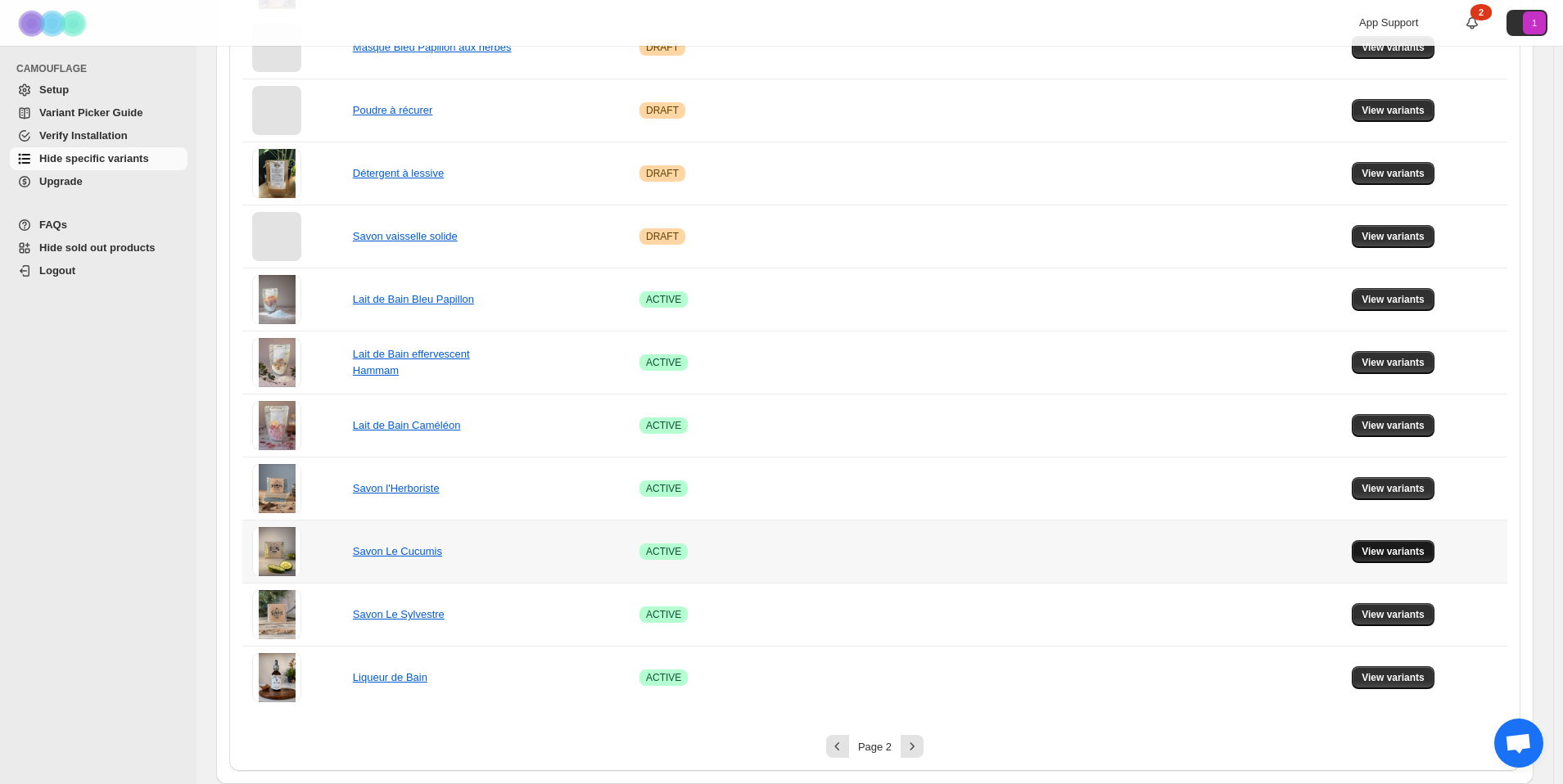
click at [1413, 549] on span "View variants" at bounding box center [1393, 551] width 63 height 13
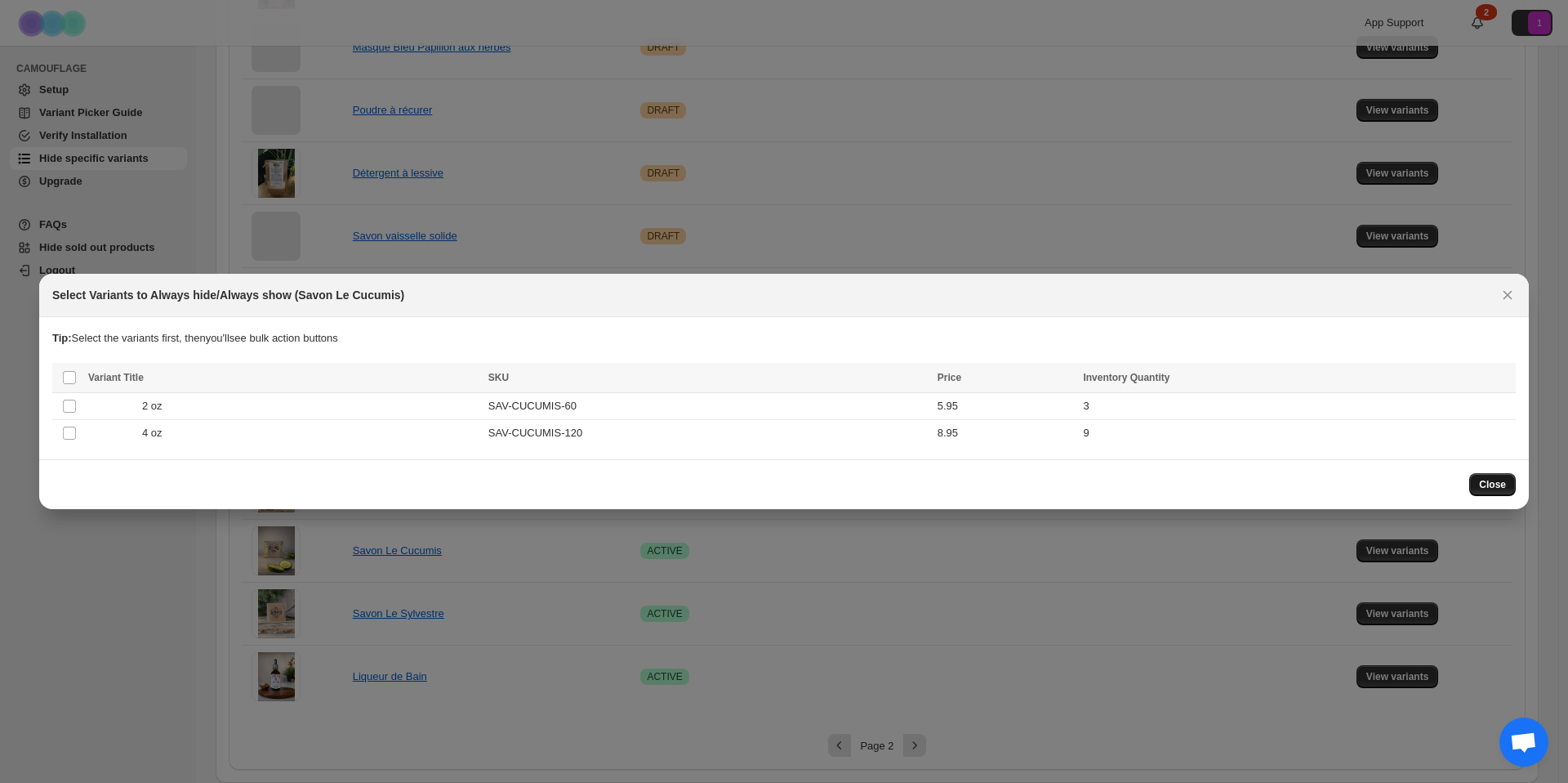
click at [1487, 485] on span "Close" at bounding box center [1493, 484] width 27 height 13
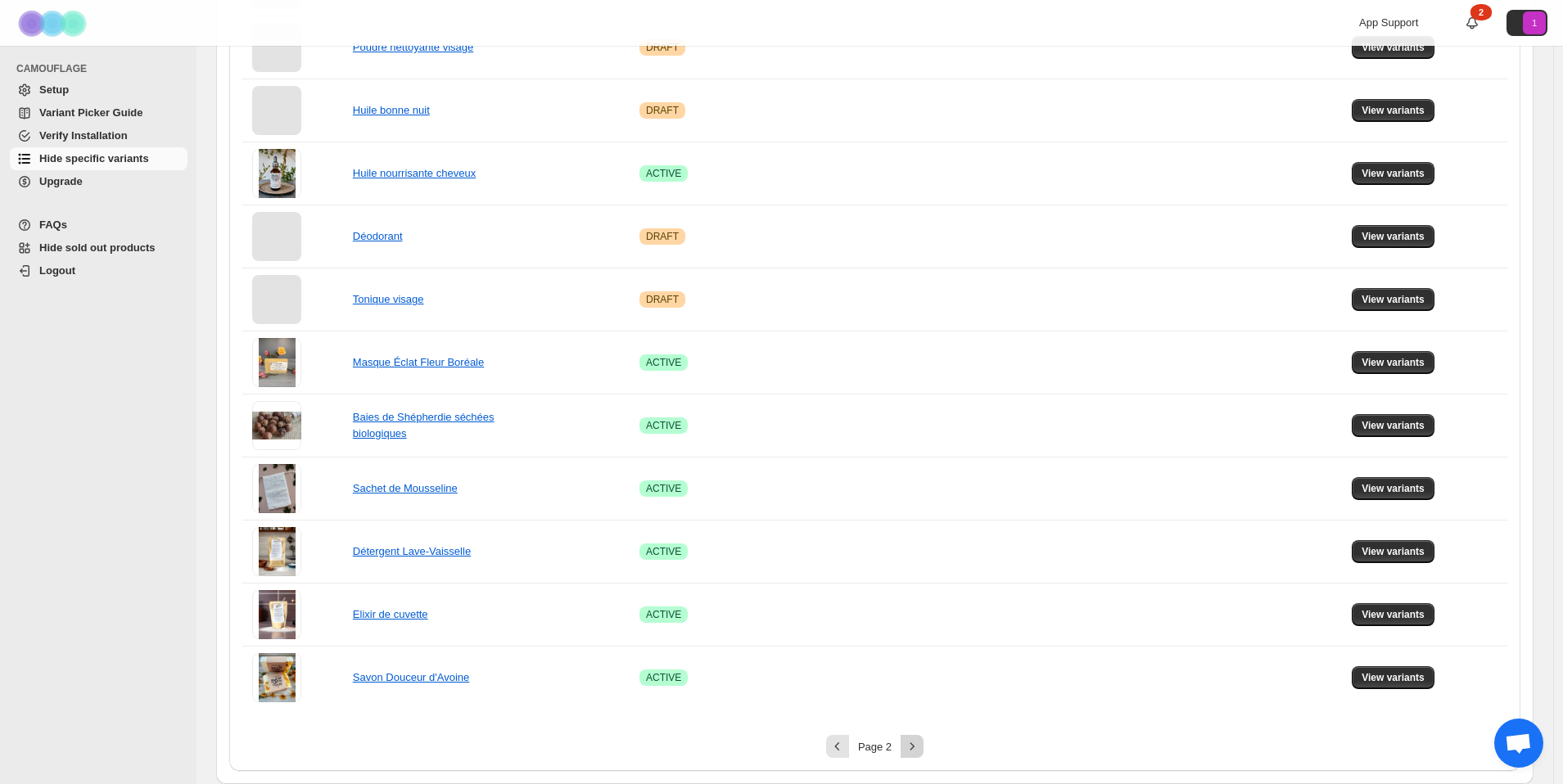
click at [914, 739] on icon "Next" at bounding box center [911, 746] width 16 height 16
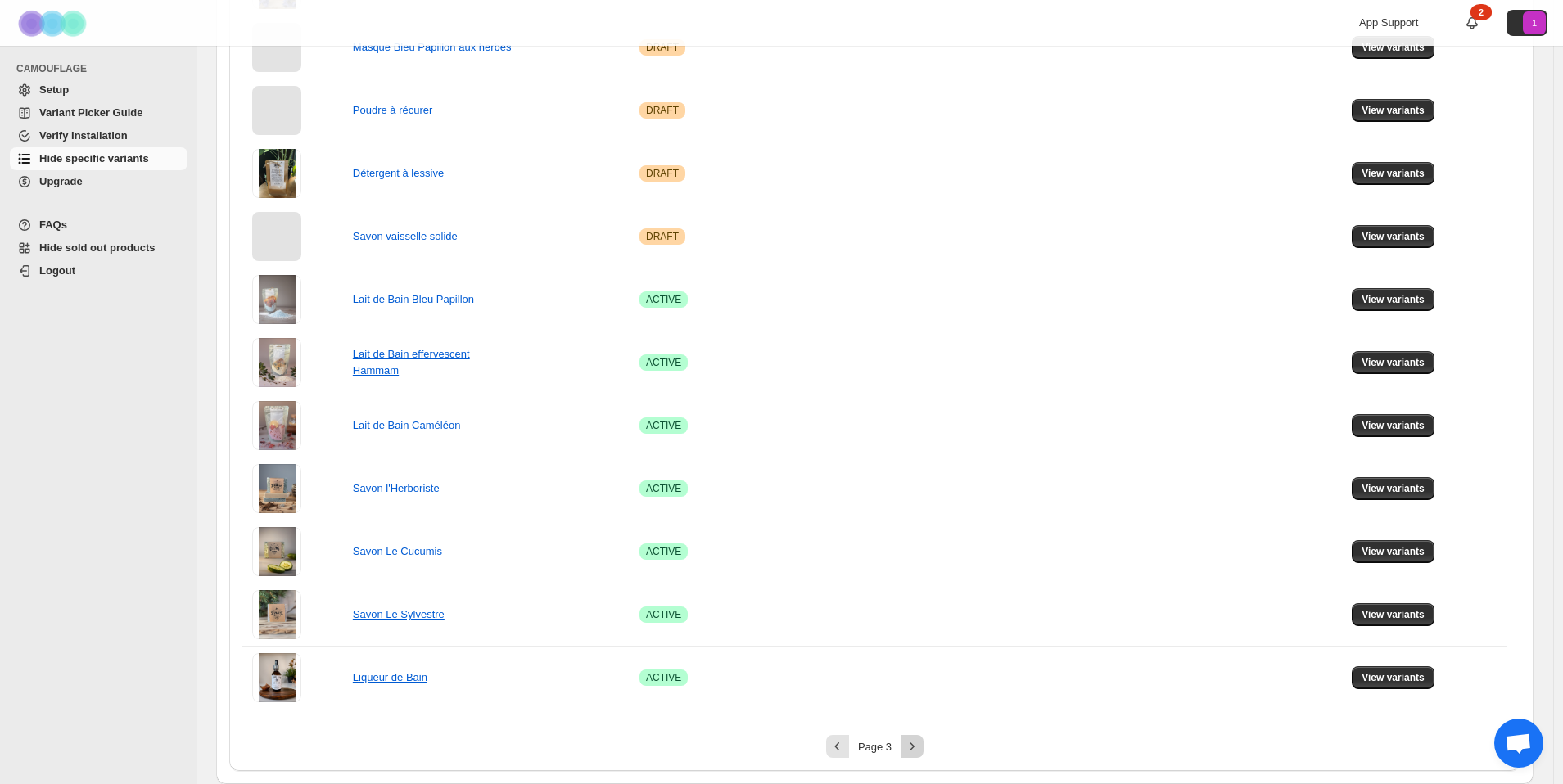
click at [914, 739] on icon "Next" at bounding box center [911, 746] width 16 height 16
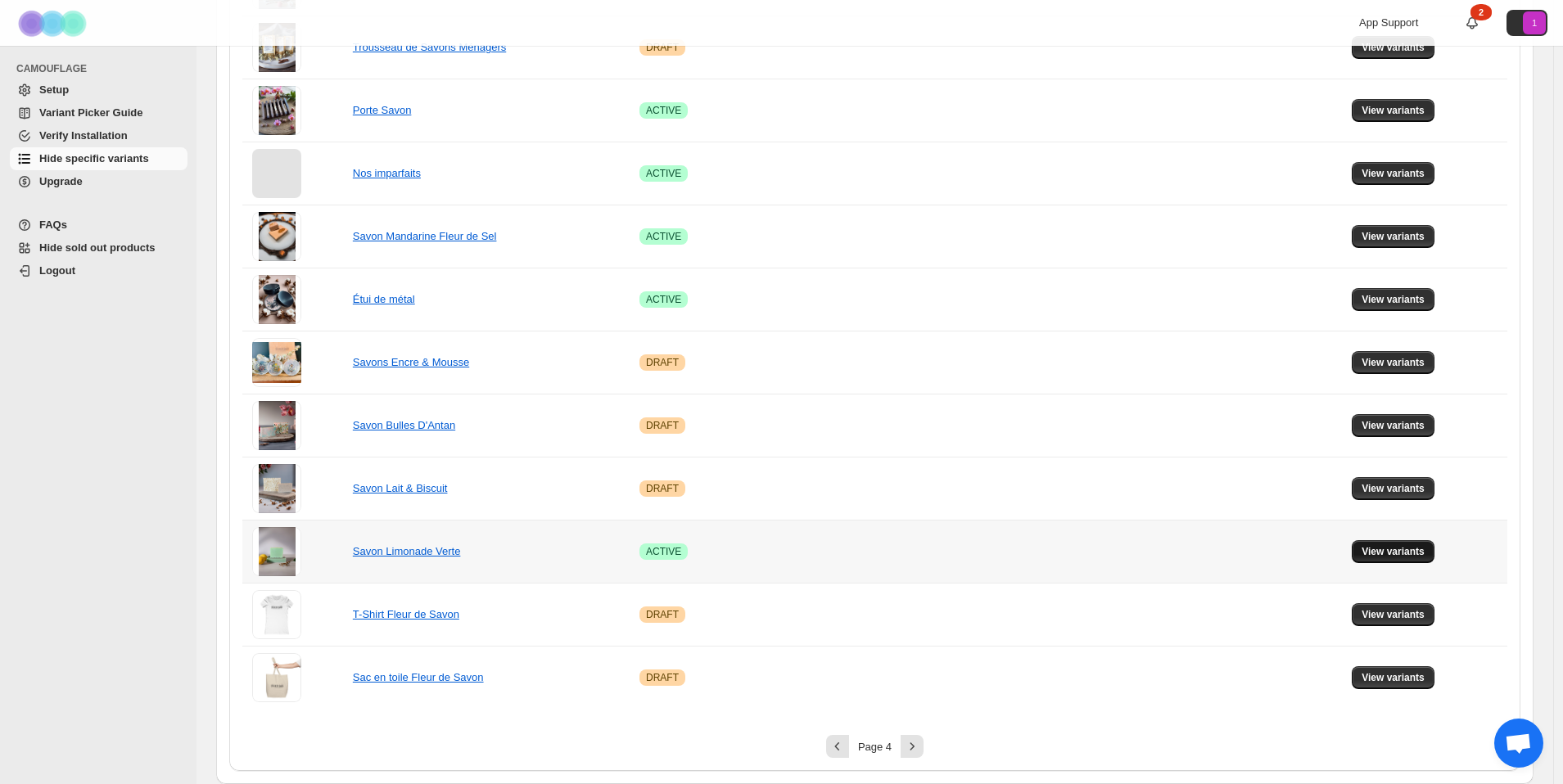
click at [1400, 547] on span "View variants" at bounding box center [1393, 551] width 63 height 13
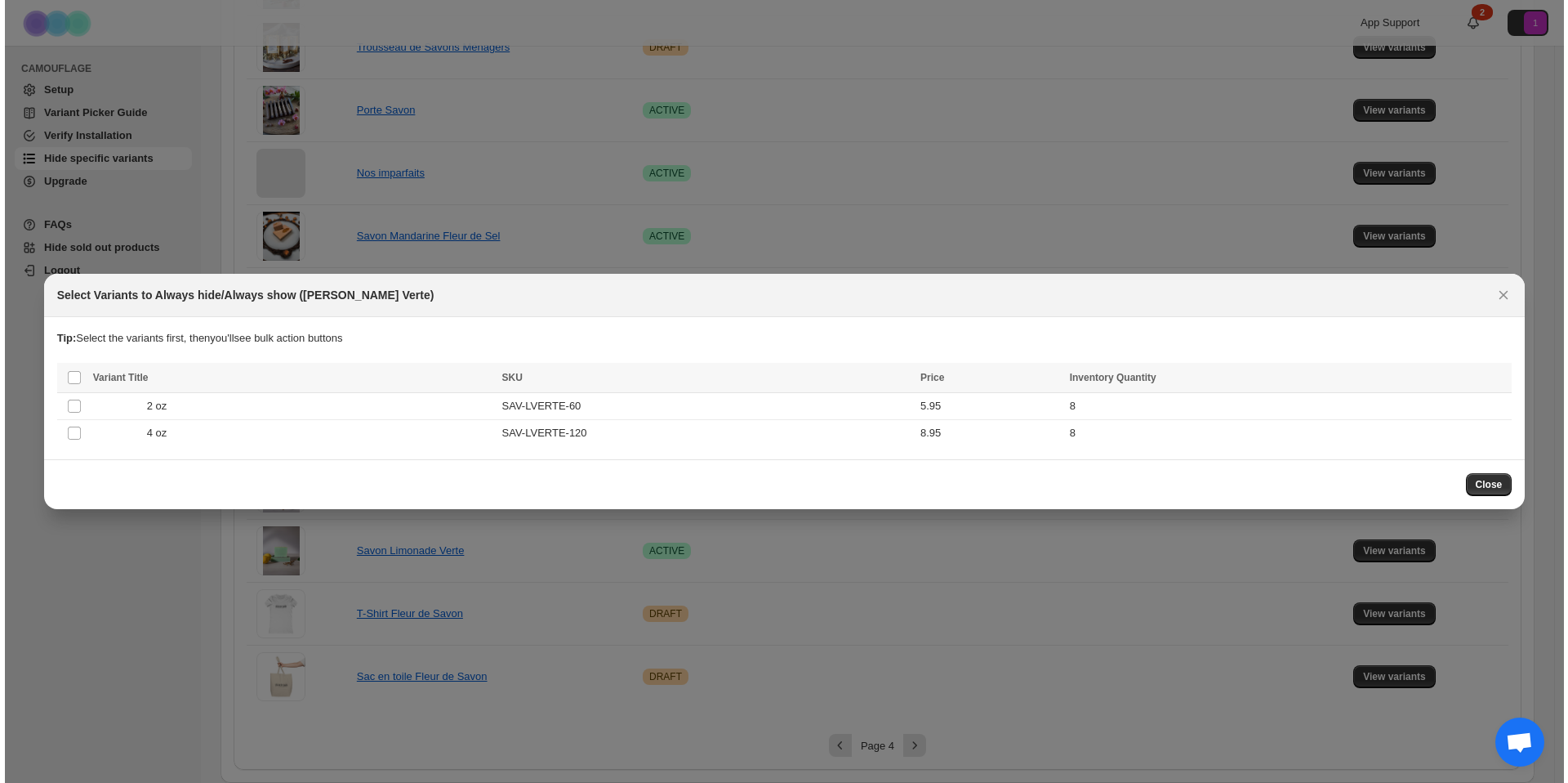
scroll to position [0, 0]
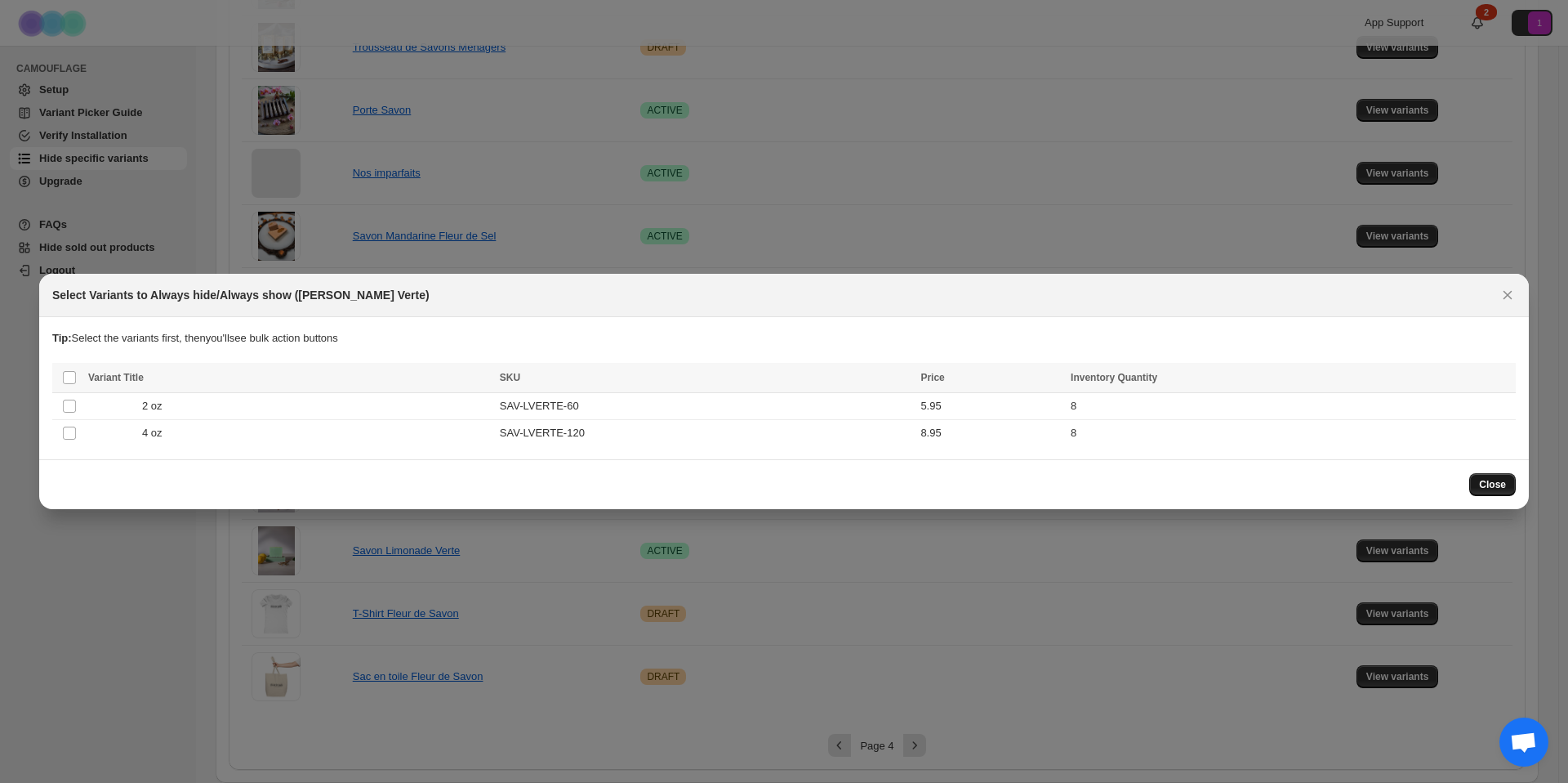
click at [1495, 484] on span "Close" at bounding box center [1493, 484] width 27 height 13
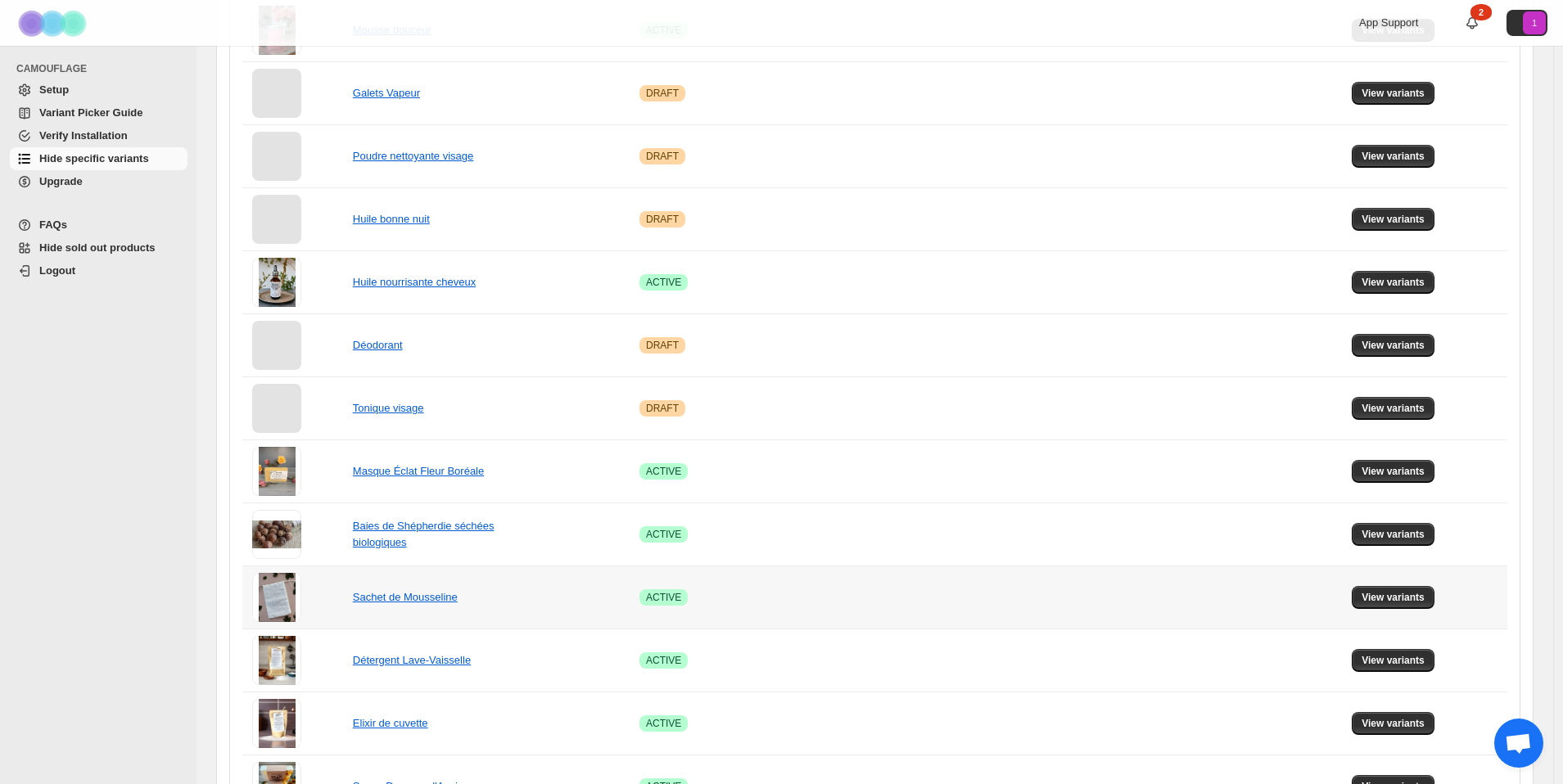
scroll to position [896, 0]
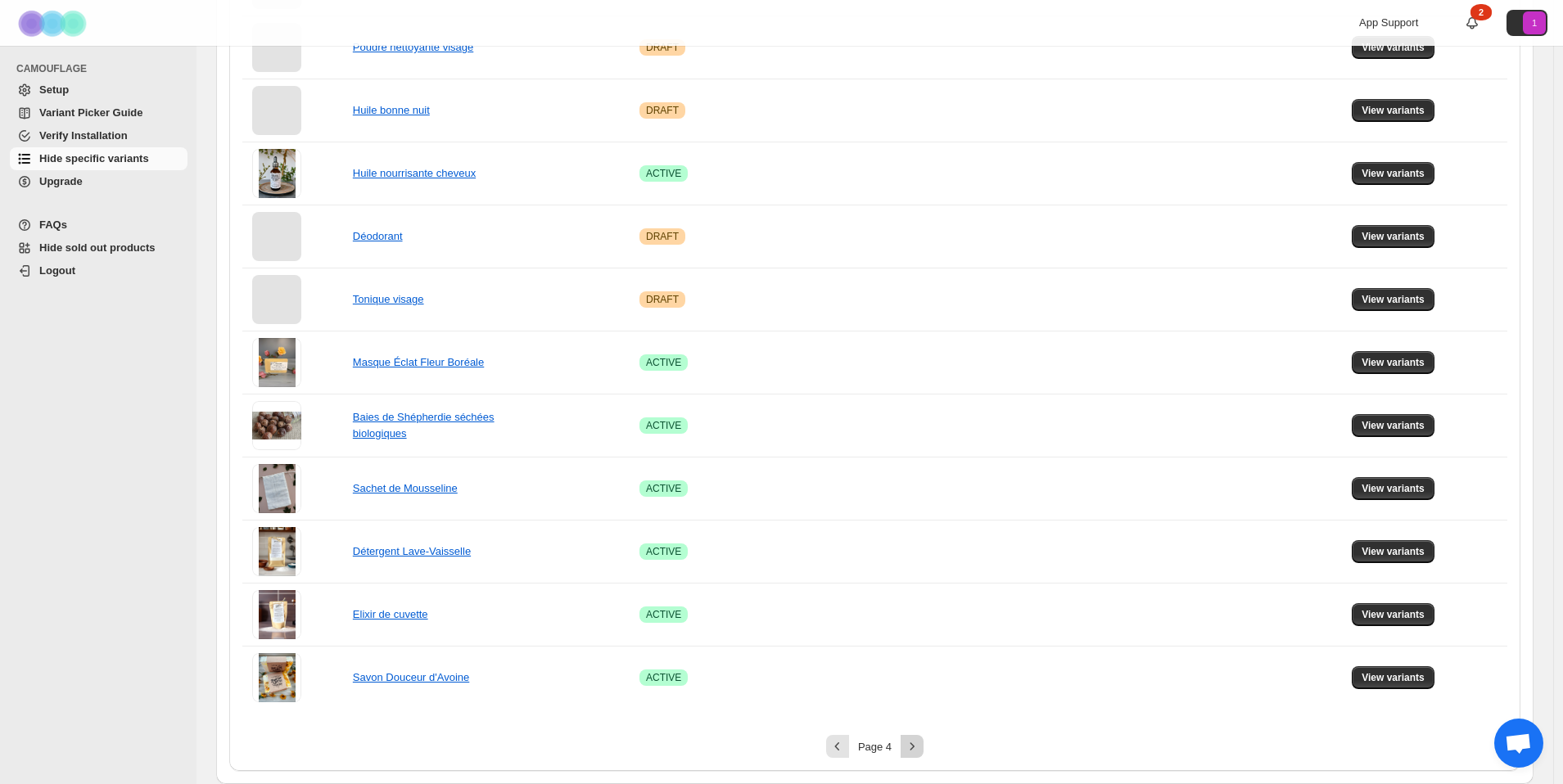
click at [916, 747] on icon "Next" at bounding box center [911, 746] width 16 height 16
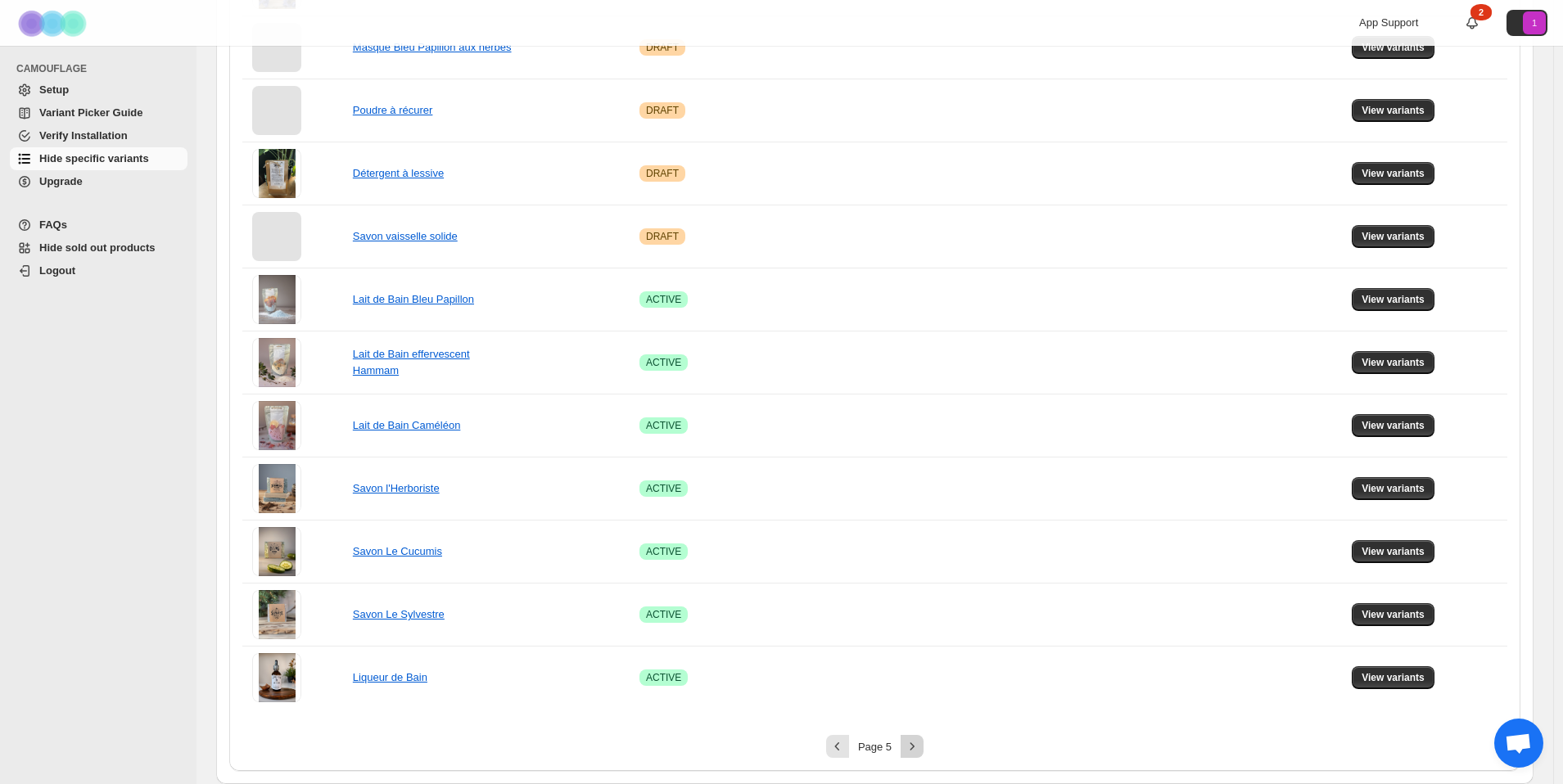
click at [916, 747] on icon "Next" at bounding box center [911, 746] width 16 height 16
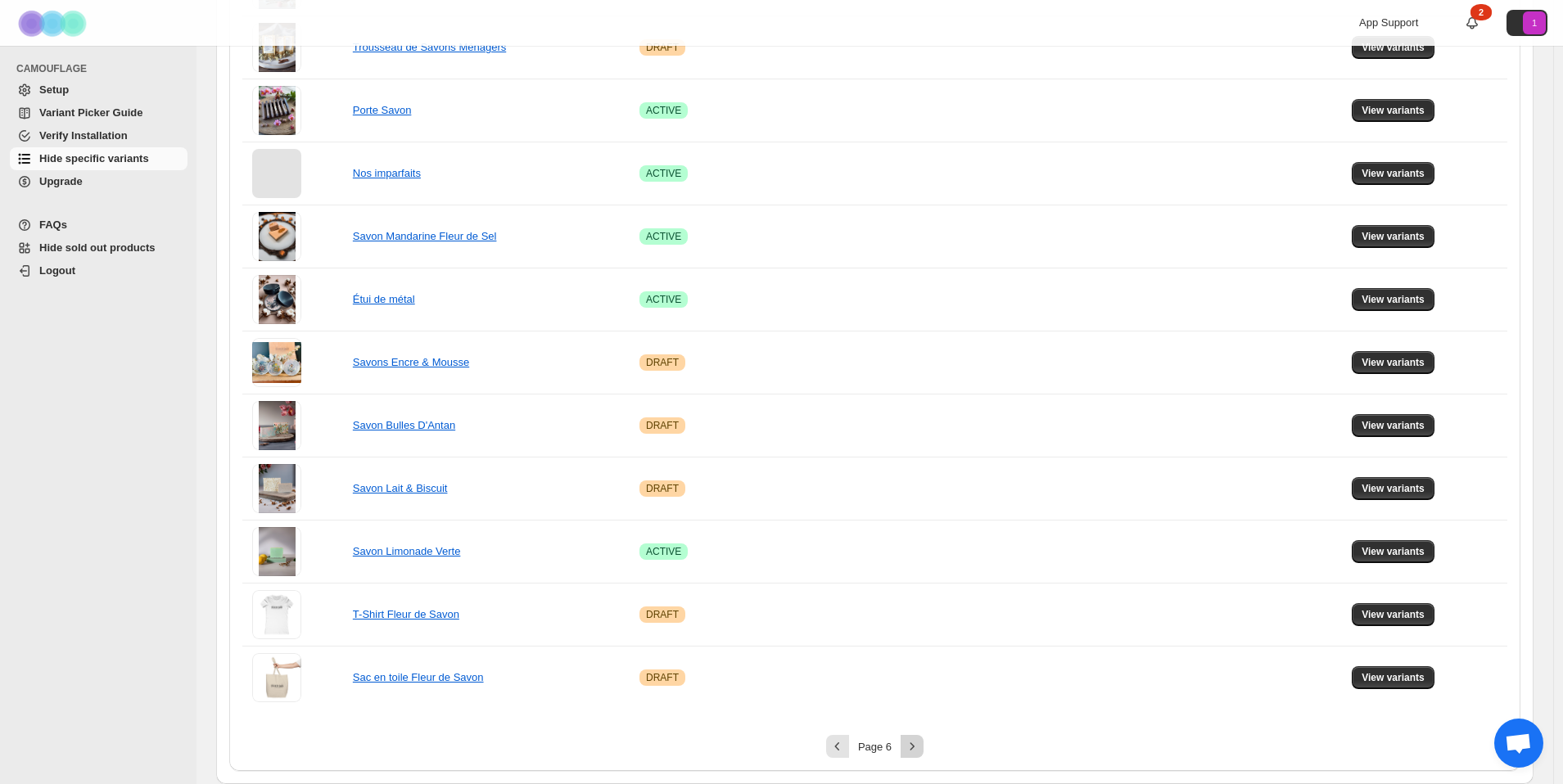
click at [916, 747] on icon "Next" at bounding box center [911, 746] width 16 height 16
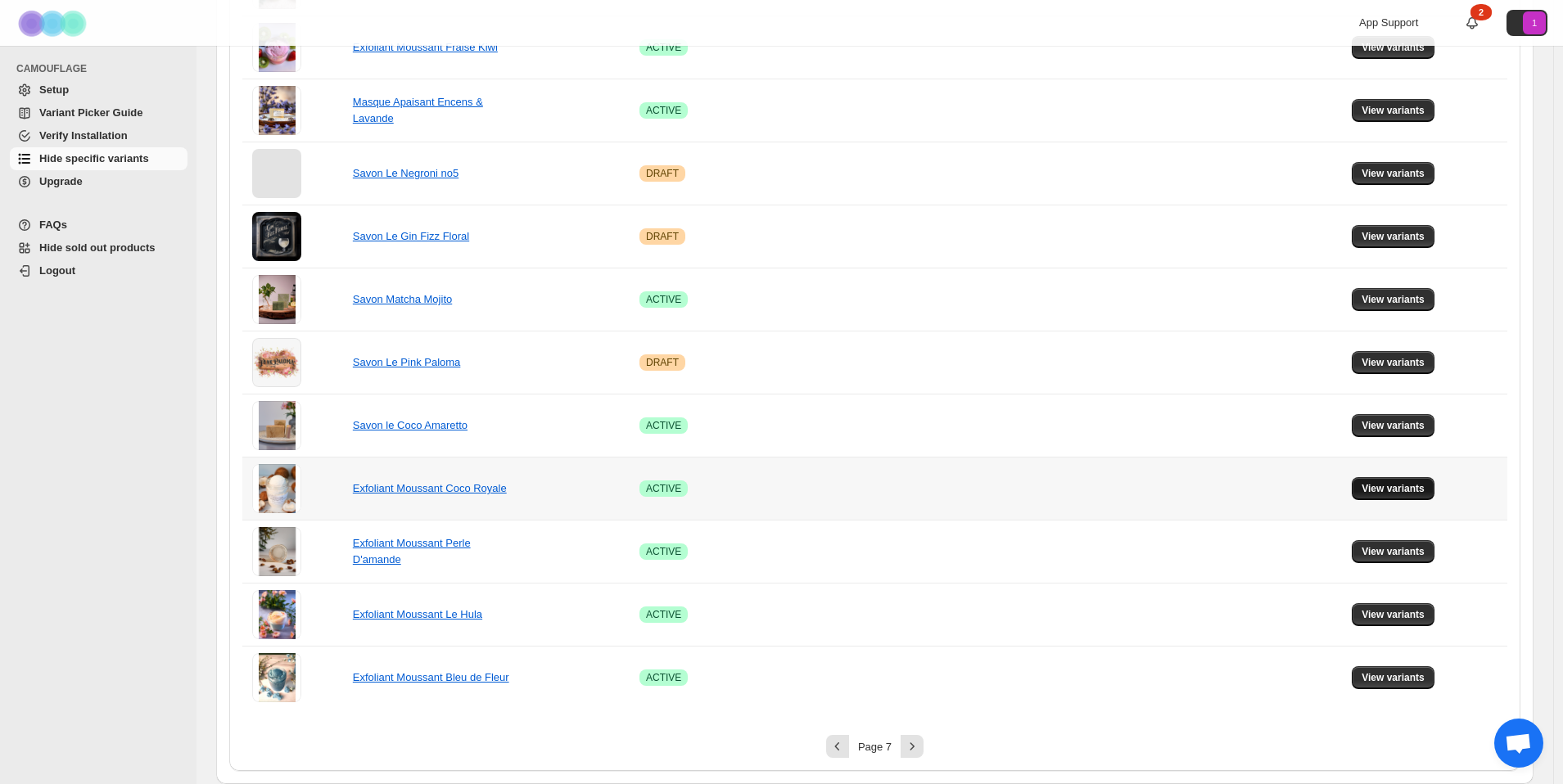
click at [1424, 486] on span "View variants" at bounding box center [1393, 488] width 63 height 13
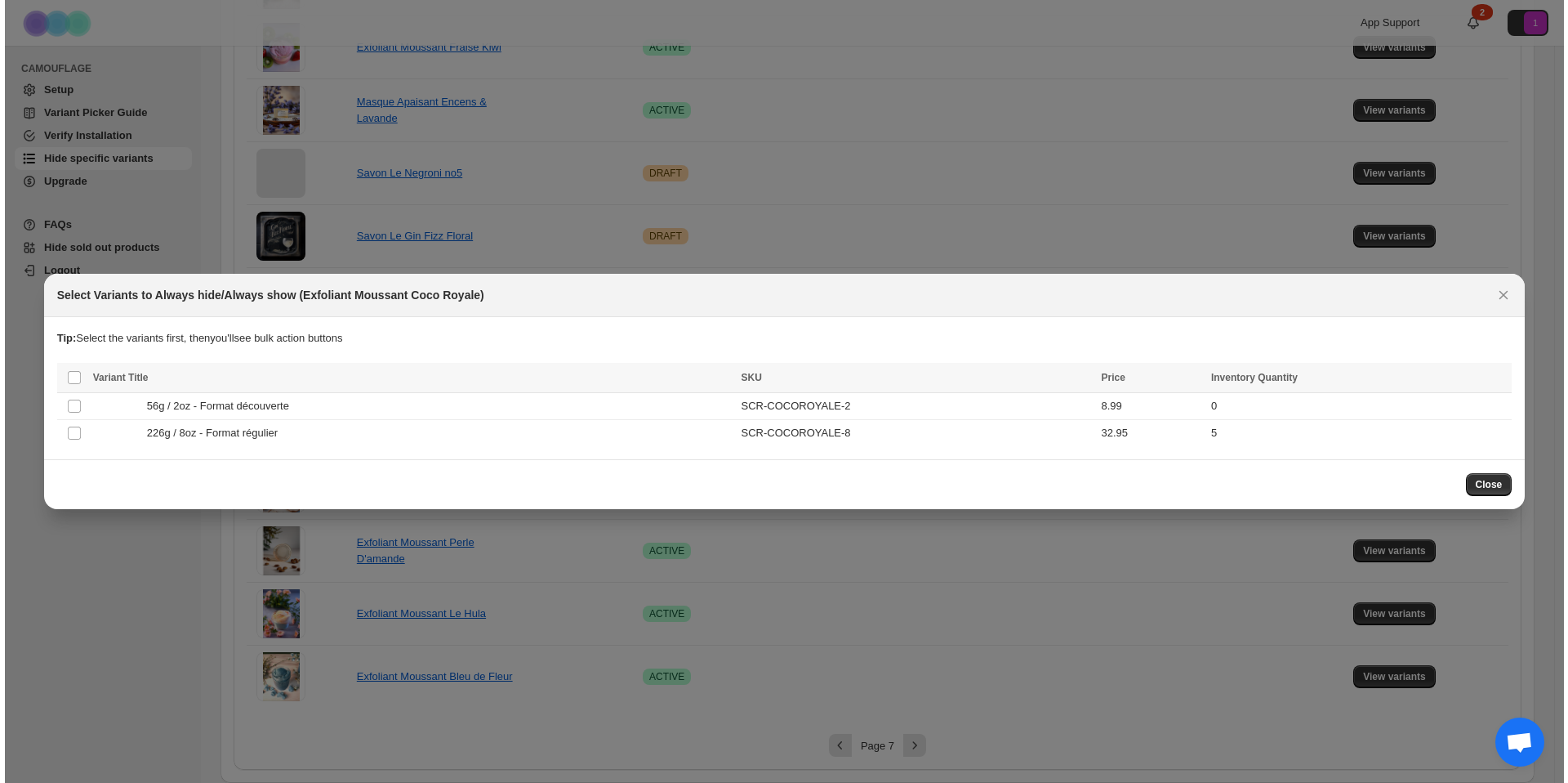
scroll to position [0, 0]
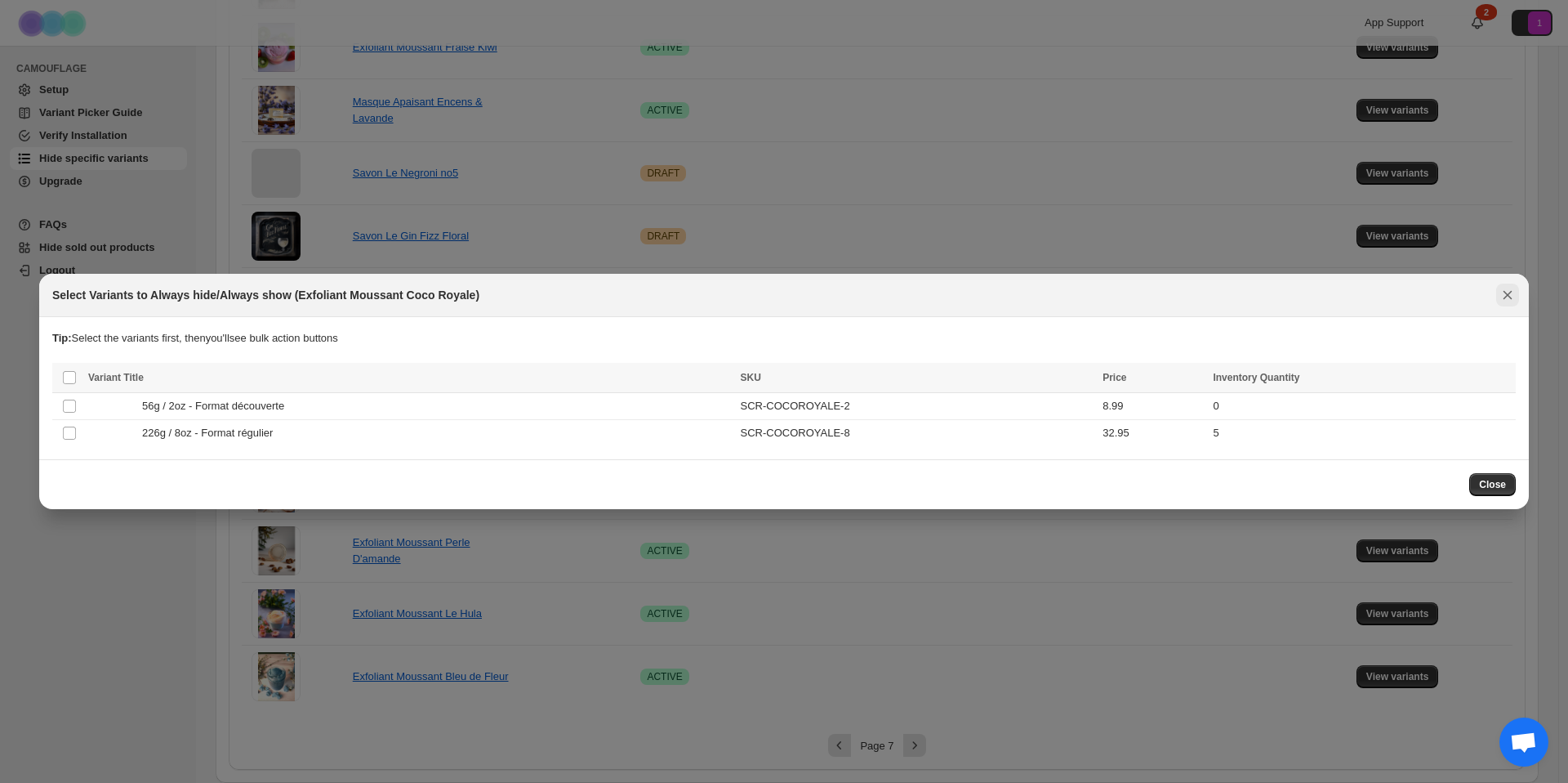
click at [1509, 297] on icon "Close" at bounding box center [1508, 294] width 16 height 16
